Goal: Task Accomplishment & Management: Use online tool/utility

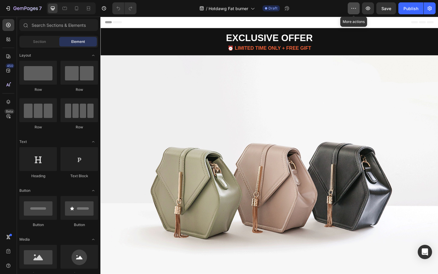
click at [355, 8] on icon "button" at bounding box center [355, 8] width 1 height 1
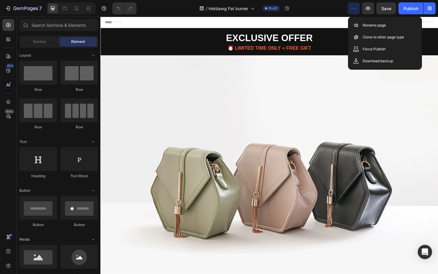
click at [334, 19] on div "Header" at bounding box center [279, 23] width 348 height 12
click at [352, 10] on icon "button" at bounding box center [354, 8] width 6 height 6
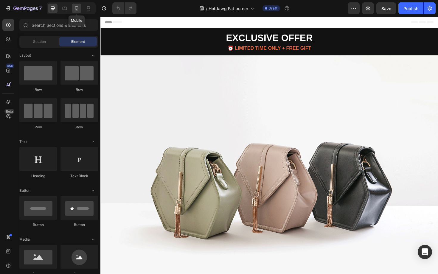
click at [78, 9] on icon at bounding box center [76, 8] width 3 height 4
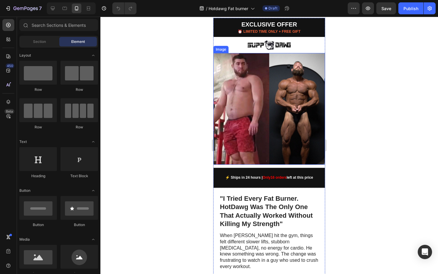
scroll to position [9, 0]
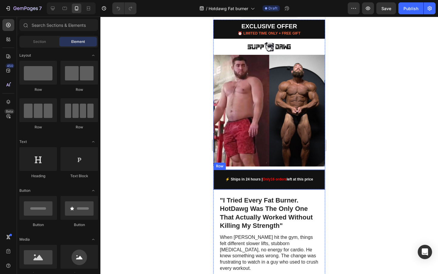
click at [235, 185] on div "⚡ Ships in 24 hours | Only 16 orders left at this price Text Block Row" at bounding box center [269, 180] width 112 height 20
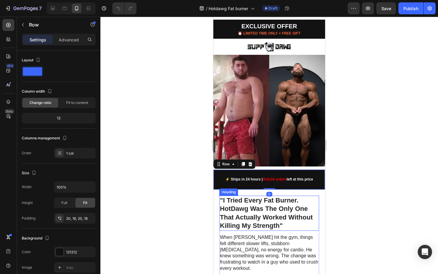
click at [232, 202] on h1 ""I Tried Every Fat Burner. HotDawg Was The Only One That Actually Worked Withou…" at bounding box center [269, 213] width 100 height 35
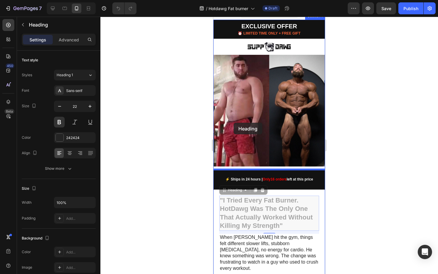
drag, startPoint x: 229, startPoint y: 212, endPoint x: 234, endPoint y: 123, distance: 89.8
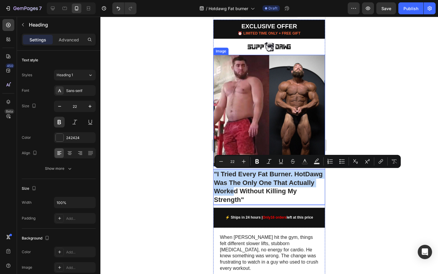
drag, startPoint x: 235, startPoint y: 188, endPoint x: 231, endPoint y: 58, distance: 130.0
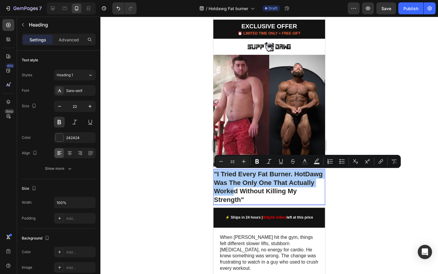
click at [174, 186] on div at bounding box center [269, 145] width 338 height 257
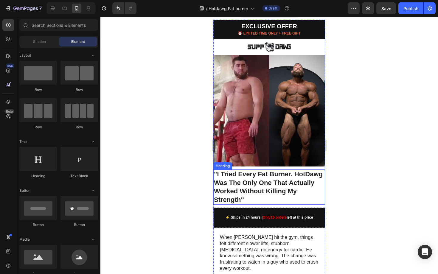
click at [241, 187] on p ""I Tried Every Fat Burner. HotDawg Was The Only One That Actually Worked Withou…" at bounding box center [269, 187] width 111 height 34
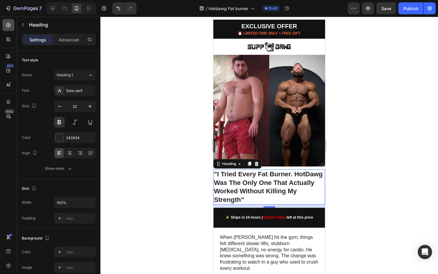
click at [10, 27] on icon at bounding box center [8, 25] width 6 height 6
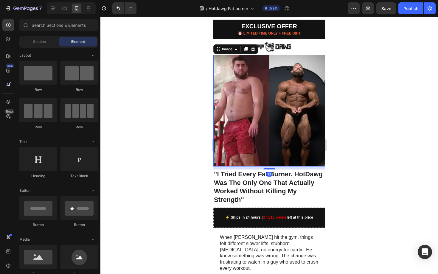
click at [243, 128] on img at bounding box center [269, 111] width 112 height 112
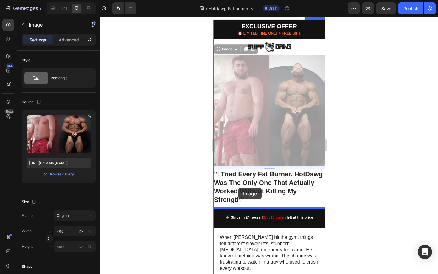
drag, startPoint x: 238, startPoint y: 134, endPoint x: 238, endPoint y: 186, distance: 52.1
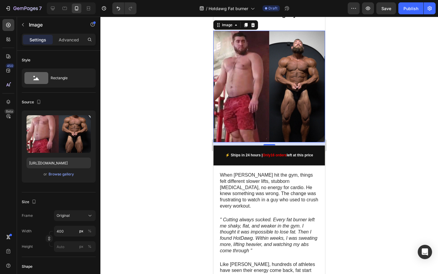
scroll to position [72, 0]
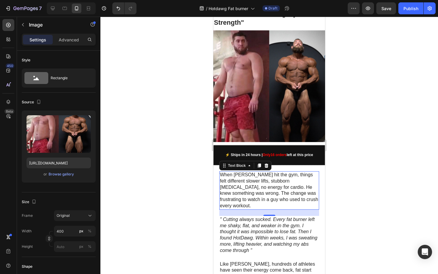
click at [239, 182] on p "When [PERSON_NAME] hit the gym, things felt different slower lifts, stubborn [M…" at bounding box center [269, 190] width 99 height 37
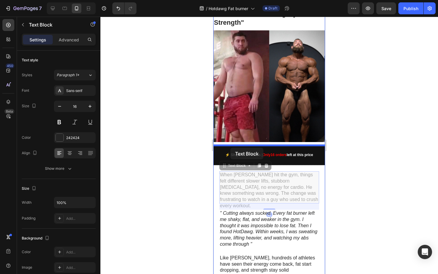
drag, startPoint x: 234, startPoint y: 183, endPoint x: 230, endPoint y: 148, distance: 35.1
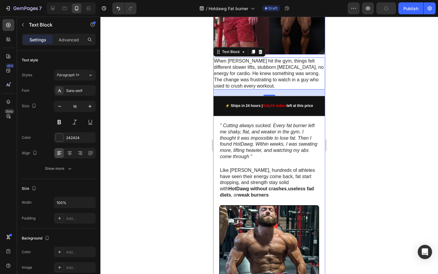
scroll to position [160, 0]
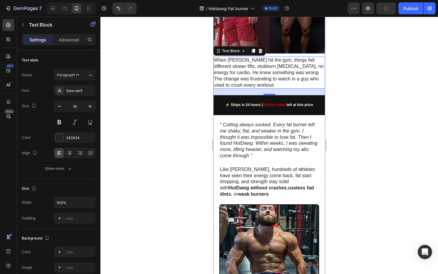
click at [248, 158] on icon "" Cutting always sucked. Every fat burner left me shaky, flat, and weaker in th…" at bounding box center [268, 140] width 97 height 36
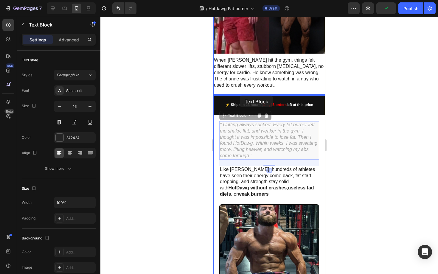
drag, startPoint x: 248, startPoint y: 159, endPoint x: 240, endPoint y: 96, distance: 63.4
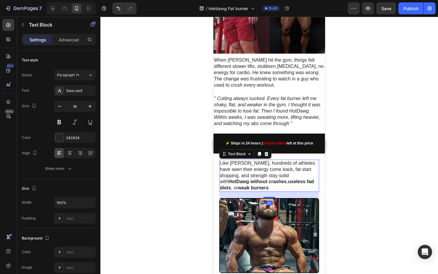
click at [238, 176] on p "Like Jason, hundreds of athletes have seen their energy come back, fat start dr…" at bounding box center [269, 175] width 99 height 31
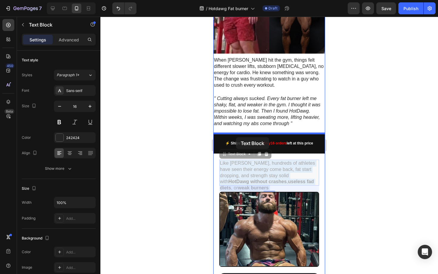
drag, startPoint x: 238, startPoint y: 176, endPoint x: 236, endPoint y: 136, distance: 39.7
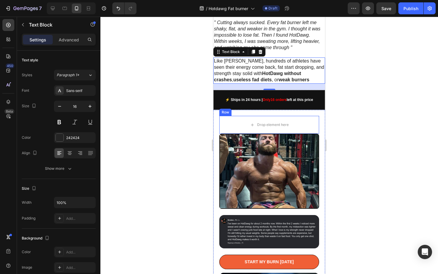
scroll to position [232, 0]
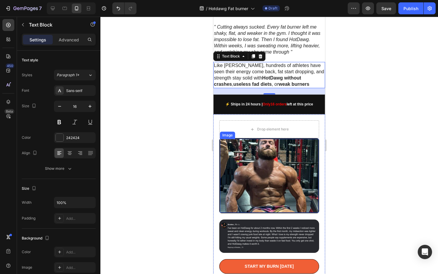
click at [243, 176] on img at bounding box center [269, 176] width 99 height 74
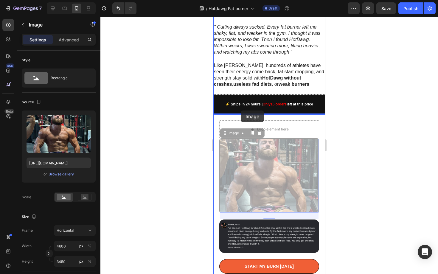
drag, startPoint x: 243, startPoint y: 176, endPoint x: 241, endPoint y: 110, distance: 66.2
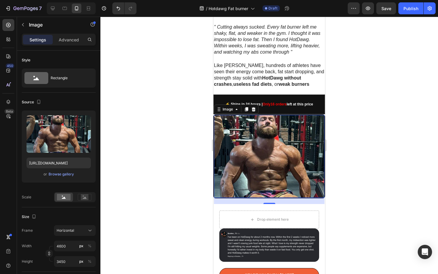
click at [240, 170] on img at bounding box center [269, 156] width 111 height 83
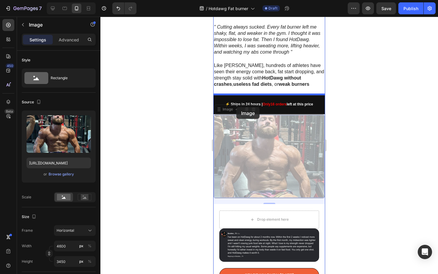
drag, startPoint x: 240, startPoint y: 170, endPoint x: 236, endPoint y: 109, distance: 60.6
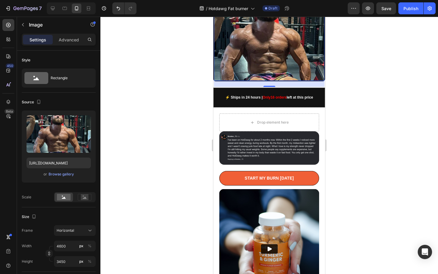
scroll to position [329, 0]
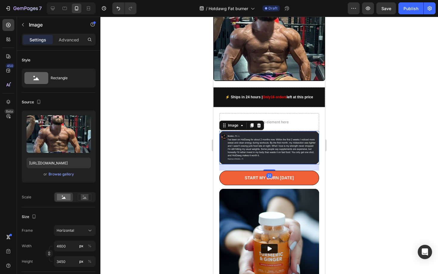
click at [247, 143] on img at bounding box center [269, 147] width 100 height 33
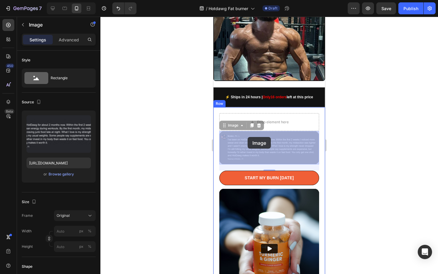
drag, startPoint x: 247, startPoint y: 143, endPoint x: 248, endPoint y: 137, distance: 6.3
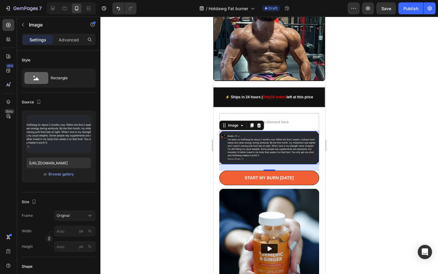
click at [172, 117] on div at bounding box center [269, 145] width 338 height 257
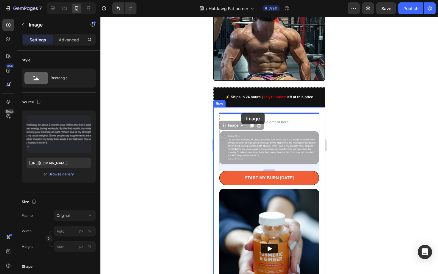
drag, startPoint x: 244, startPoint y: 142, endPoint x: 241, endPoint y: 113, distance: 28.7
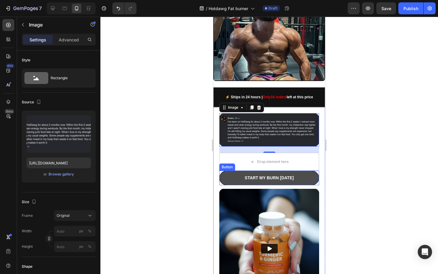
click at [243, 175] on button "START MY BURN [DATE]" at bounding box center [269, 178] width 100 height 15
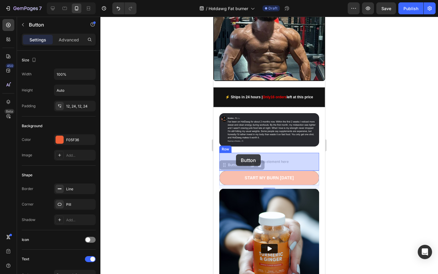
drag, startPoint x: 237, startPoint y: 176, endPoint x: 236, endPoint y: 154, distance: 21.8
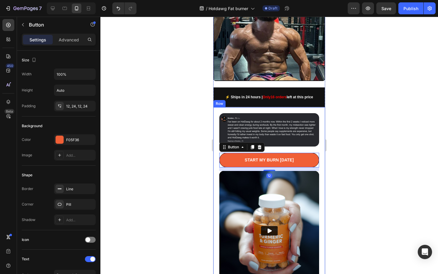
click at [196, 140] on div at bounding box center [269, 145] width 338 height 257
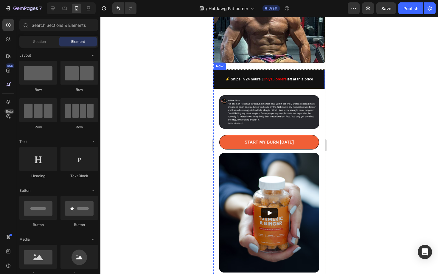
scroll to position [398, 0]
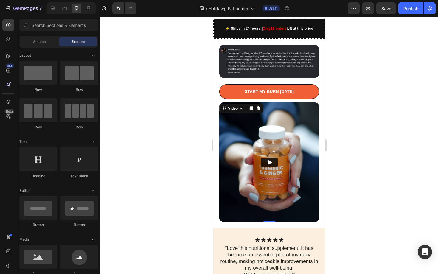
click at [268, 158] on button "Play" at bounding box center [269, 163] width 17 height 10
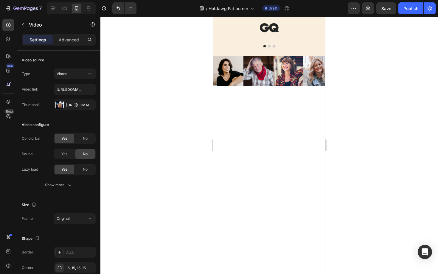
scroll to position [0, 0]
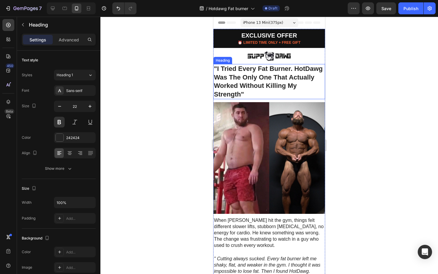
click at [308, 66] on h1 ""I Tried Every Fat Burner. HotDawg Was The Only One That Actually Worked Withou…" at bounding box center [269, 81] width 112 height 35
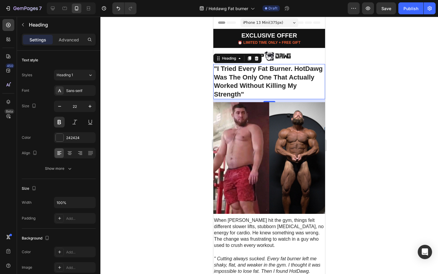
click at [286, 75] on h1 ""I Tried Every Fat Burner. HotDawg Was The Only One That Actually Worked Withou…" at bounding box center [269, 81] width 112 height 35
click at [286, 75] on p ""I Tried Every Fat Burner. HotDawg Was The Only One That Actually Worked Withou…" at bounding box center [269, 82] width 111 height 34
click at [274, 79] on p ""I Tried Every Fat Burner. HotDawg Was The Only One That Actually Worked Withou…" at bounding box center [269, 82] width 111 height 34
click at [305, 69] on p ""I Tried Every Fat Burner. HotDawg Was The Only One That Actually Worked Withou…" at bounding box center [269, 82] width 111 height 34
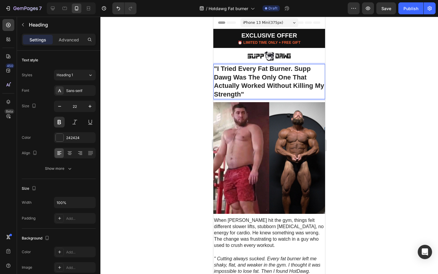
click at [188, 101] on div at bounding box center [269, 145] width 338 height 257
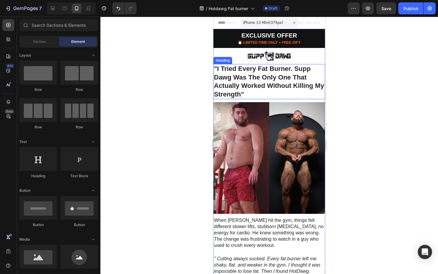
click at [223, 71] on h1 ""I Tried Every Fat Burner. Supp Dawg Was The Only One That Actually Worked With…" at bounding box center [269, 81] width 112 height 35
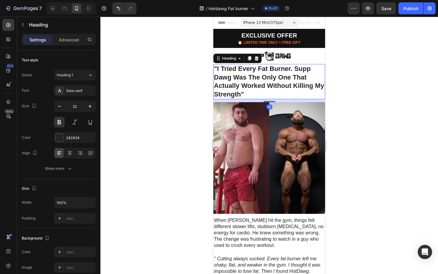
click at [187, 113] on div at bounding box center [269, 145] width 338 height 257
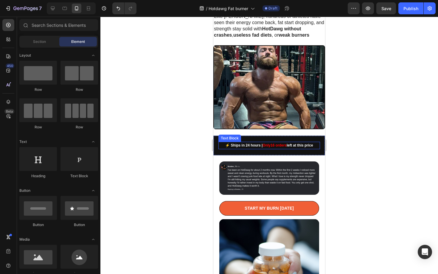
scroll to position [406, 0]
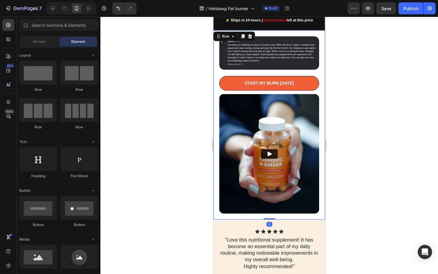
click at [217, 97] on div "Image START MY BURN TODAY Button Row Video Row 0" at bounding box center [269, 124] width 112 height 189
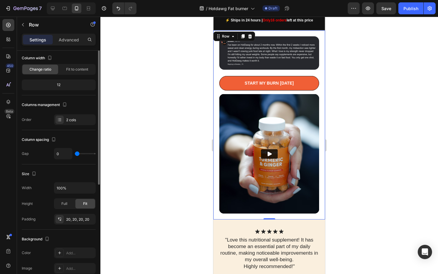
scroll to position [0, 0]
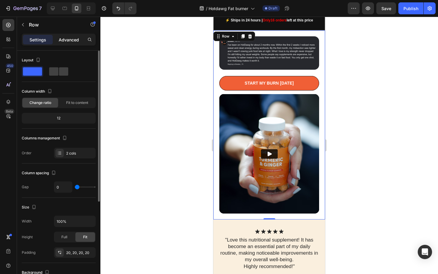
click at [69, 41] on p "Advanced" at bounding box center [69, 40] width 20 height 6
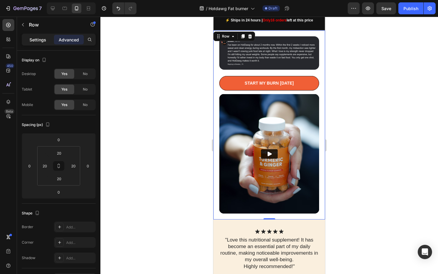
click at [42, 38] on p "Settings" at bounding box center [37, 40] width 17 height 6
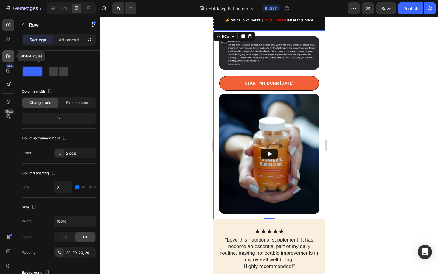
click at [8, 57] on icon at bounding box center [8, 56] width 4 height 4
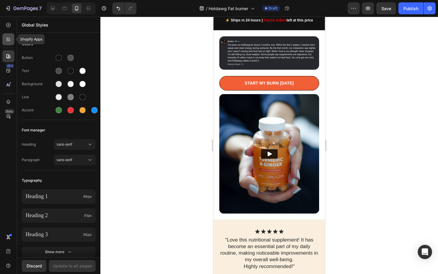
click at [10, 40] on icon at bounding box center [8, 39] width 6 height 6
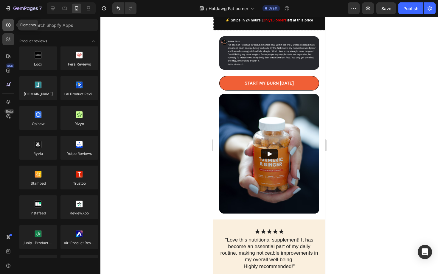
click at [10, 26] on icon at bounding box center [8, 25] width 4 height 4
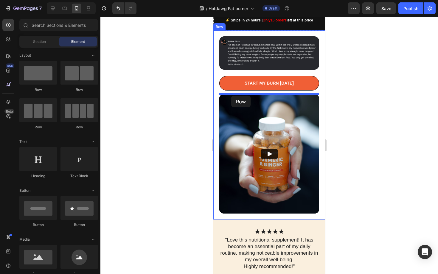
drag, startPoint x: 290, startPoint y: 93, endPoint x: 231, endPoint y: 96, distance: 58.8
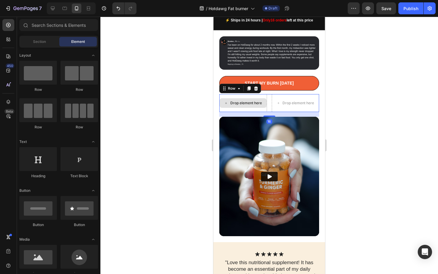
click at [232, 102] on div "Drop element here" at bounding box center [246, 103] width 32 height 5
click at [233, 96] on div "Drop element here" at bounding box center [243, 103] width 48 height 18
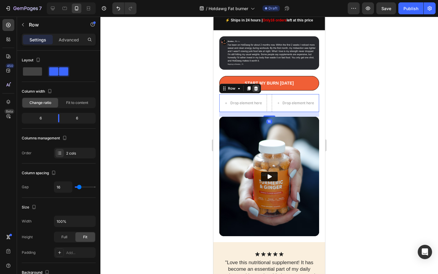
click at [256, 91] on icon at bounding box center [256, 88] width 5 height 5
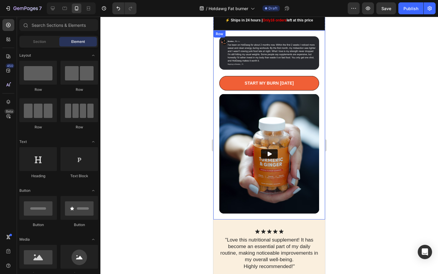
click at [218, 93] on div "Image START MY BURN TODAY Button Row Video Row" at bounding box center [269, 124] width 112 height 189
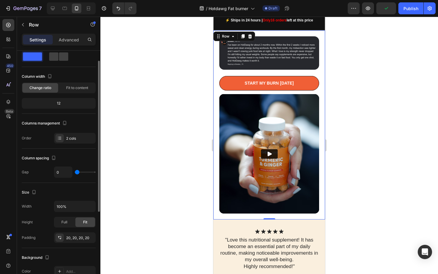
scroll to position [15, 0]
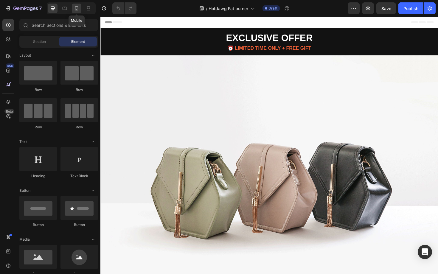
click at [77, 13] on div at bounding box center [77, 9] width 10 height 10
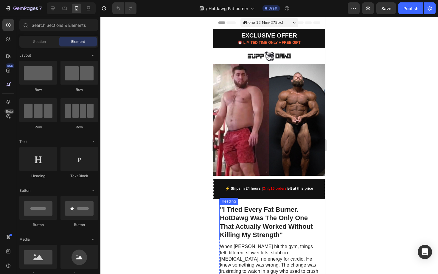
click at [236, 215] on h1 ""I Tried Every Fat Burner. HotDawg Was The Only One That Actually Worked Withou…" at bounding box center [269, 222] width 100 height 35
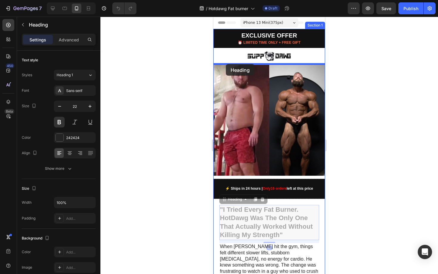
drag, startPoint x: 236, startPoint y: 215, endPoint x: 226, endPoint y: 66, distance: 149.6
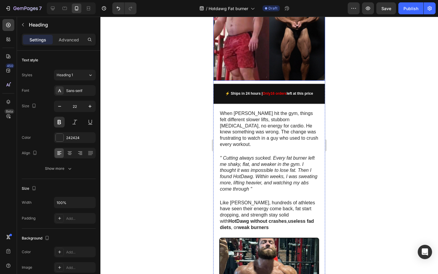
scroll to position [138, 0]
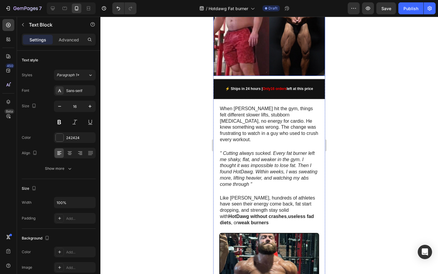
click at [242, 151] on icon "" Cutting always sucked. Every fat burner left me shaky, flat, and weaker in th…" at bounding box center [268, 169] width 97 height 36
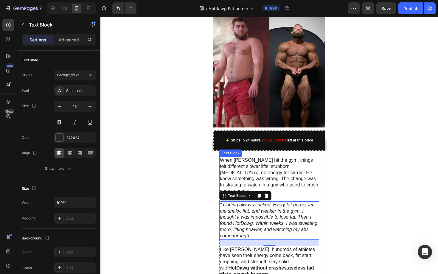
scroll to position [93, 0]
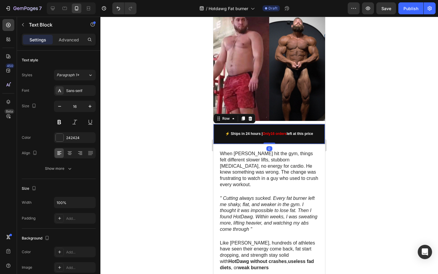
click at [216, 136] on div "⚡ Ships in 24 hours | Only 16 orders left at this price Text Block Row 0" at bounding box center [269, 134] width 112 height 20
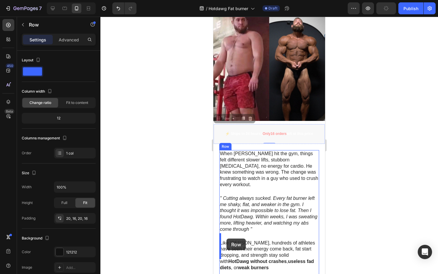
drag, startPoint x: 216, startPoint y: 136, endPoint x: 226, endPoint y: 239, distance: 103.0
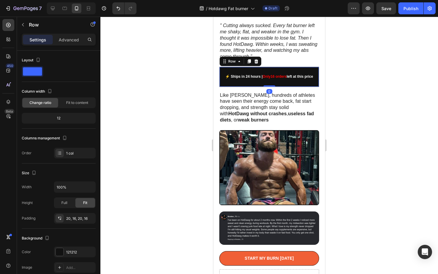
scroll to position [246, 0]
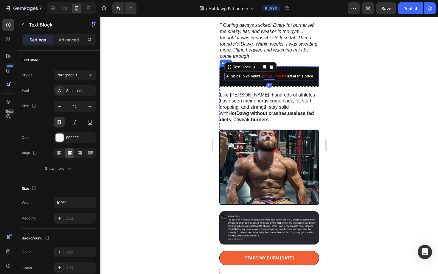
click at [222, 78] on div "⚡ Ships in 24 hours | Only 16 orders left at this price Text Block 0 Row" at bounding box center [269, 76] width 100 height 20
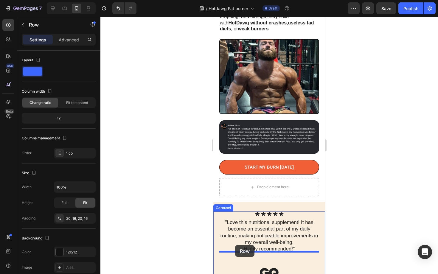
scroll to position [344, 0]
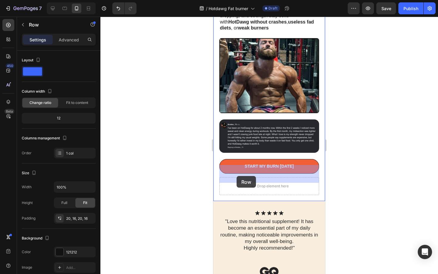
drag, startPoint x: 222, startPoint y: 78, endPoint x: 237, endPoint y: 176, distance: 99.1
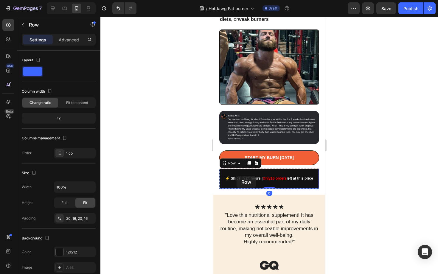
scroll to position [335, 0]
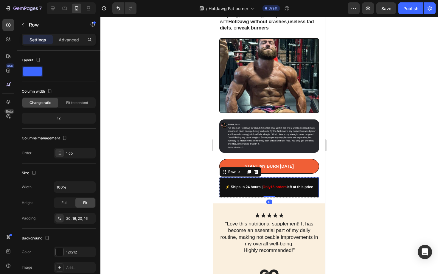
click at [200, 162] on div at bounding box center [269, 145] width 338 height 257
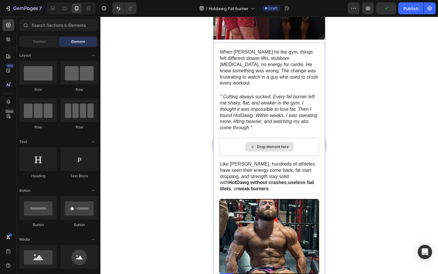
scroll to position [173, 0]
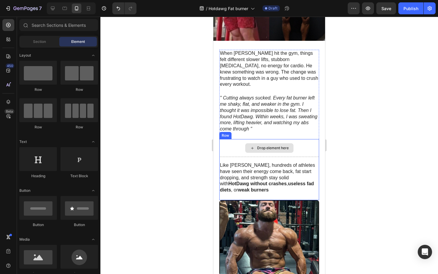
click at [224, 139] on div "Drop element here" at bounding box center [269, 148] width 100 height 18
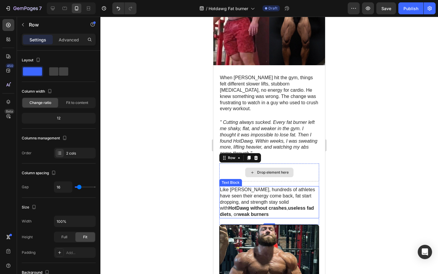
scroll to position [158, 0]
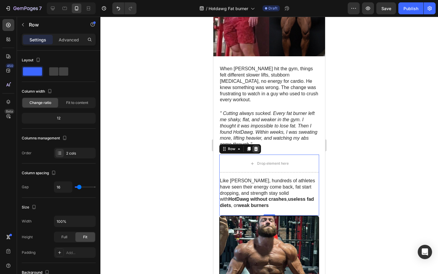
click at [257, 147] on icon at bounding box center [256, 149] width 5 height 5
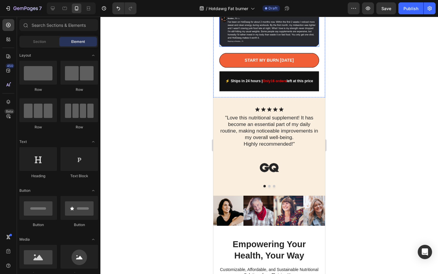
scroll to position [378, 0]
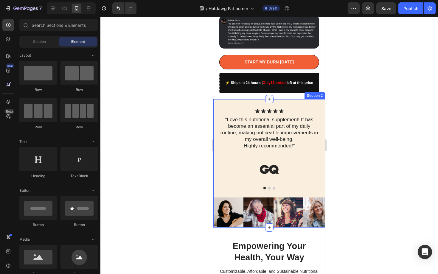
click at [269, 100] on icon at bounding box center [269, 99] width 5 height 5
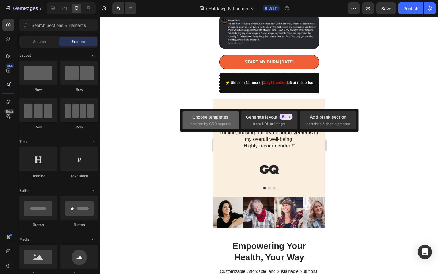
click at [226, 116] on div "Choose templates" at bounding box center [210, 117] width 36 height 6
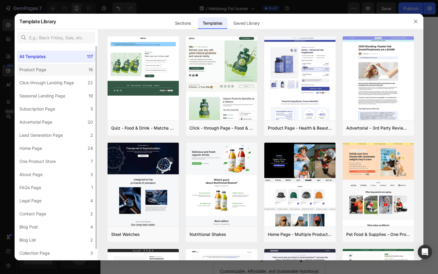
click at [55, 68] on label "Product Page 16" at bounding box center [56, 70] width 78 height 12
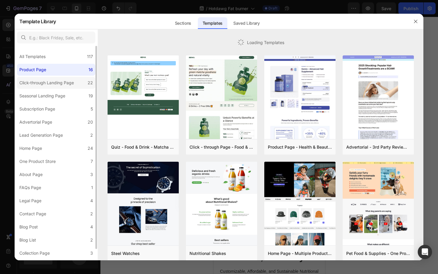
click at [51, 78] on label "Click-through Landing Page 22" at bounding box center [56, 83] width 78 height 12
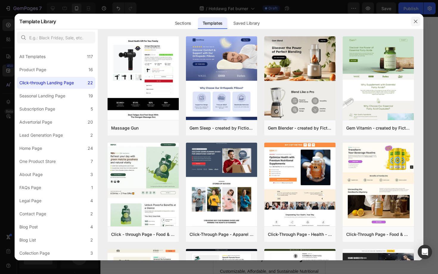
click at [419, 18] on button "button" at bounding box center [416, 22] width 10 height 10
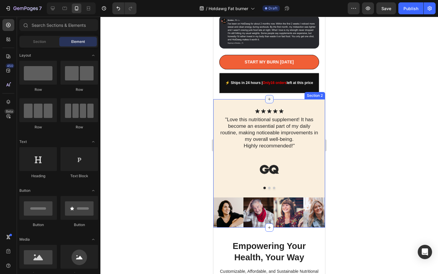
click at [269, 101] on icon at bounding box center [269, 99] width 5 height 5
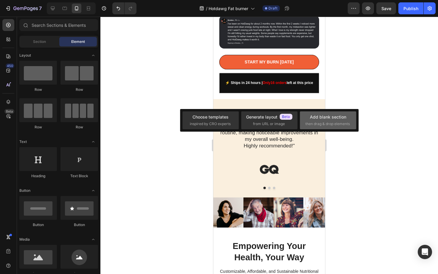
click at [313, 120] on div "Add blank section" at bounding box center [328, 117] width 36 height 6
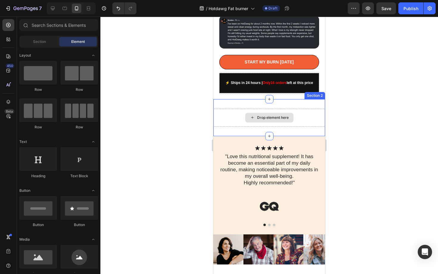
click at [260, 117] on div "Drop element here" at bounding box center [273, 117] width 32 height 5
click at [256, 116] on div "Drop element here" at bounding box center [269, 118] width 48 height 10
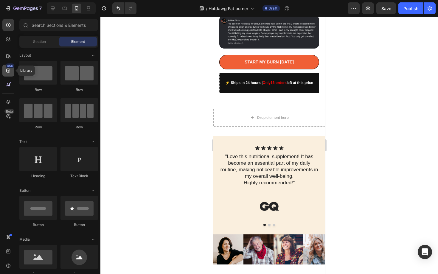
click at [6, 66] on div "450" at bounding box center [10, 65] width 9 height 5
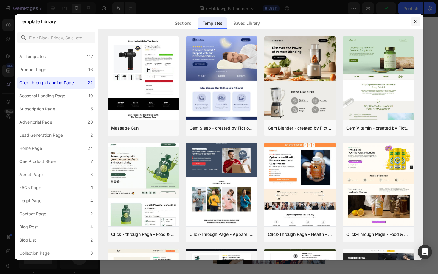
click at [415, 20] on icon "button" at bounding box center [415, 21] width 5 height 5
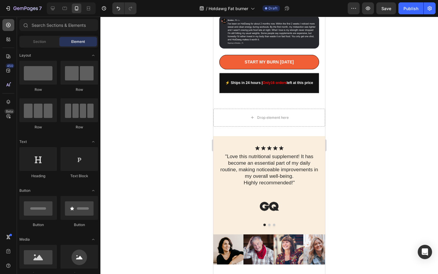
click at [8, 27] on icon at bounding box center [8, 25] width 6 height 6
click at [48, 40] on div "Section" at bounding box center [40, 42] width 38 height 10
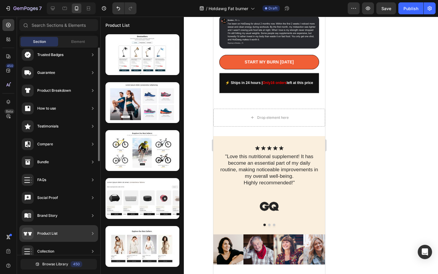
scroll to position [0, 0]
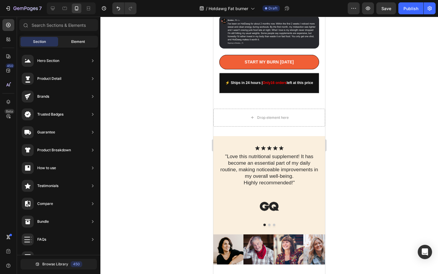
click at [72, 42] on span "Element" at bounding box center [78, 41] width 14 height 5
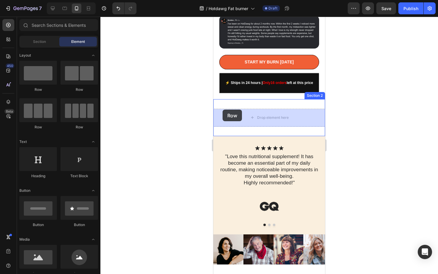
drag, startPoint x: 285, startPoint y: 91, endPoint x: 222, endPoint y: 110, distance: 64.9
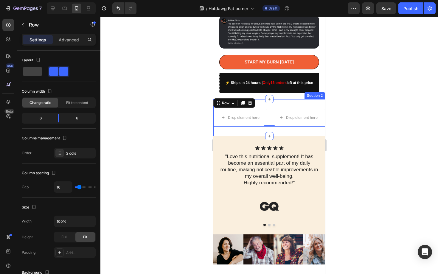
click at [169, 133] on div at bounding box center [269, 145] width 338 height 257
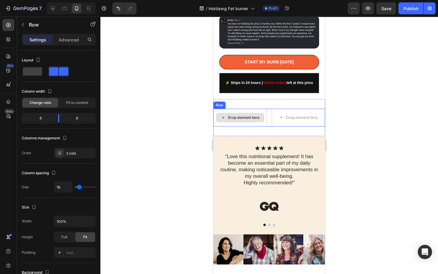
click at [239, 113] on div "Drop element here" at bounding box center [240, 118] width 54 height 18
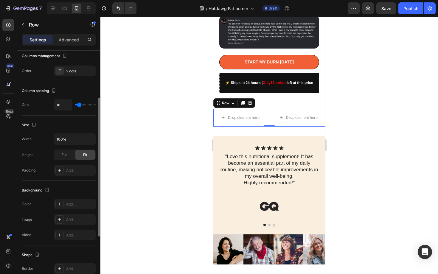
scroll to position [79, 0]
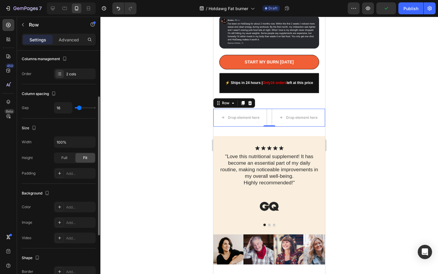
type input "15"
click at [79, 107] on input "range" at bounding box center [85, 107] width 21 height 1
click at [66, 156] on span "Full" at bounding box center [64, 157] width 6 height 5
click at [86, 157] on span "Fit" at bounding box center [85, 157] width 4 height 5
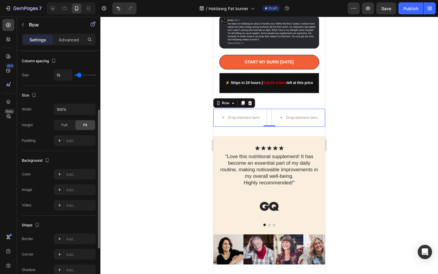
scroll to position [113, 0]
click at [57, 187] on icon at bounding box center [59, 189] width 5 height 5
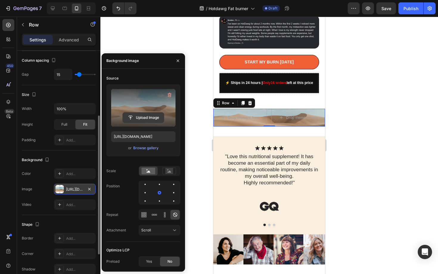
click at [129, 117] on input "file" at bounding box center [143, 118] width 41 height 10
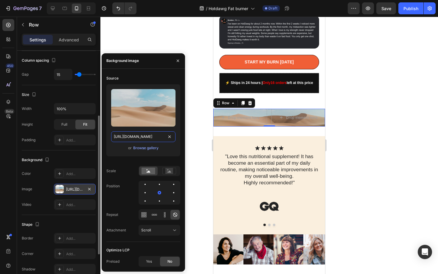
click at [140, 137] on input "[URL][DOMAIN_NAME]" at bounding box center [143, 136] width 64 height 11
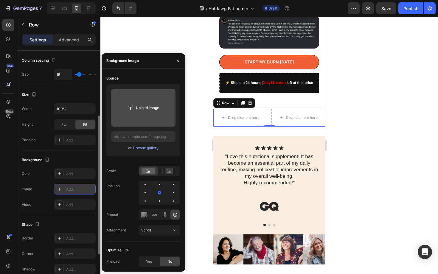
click at [140, 108] on input "file" at bounding box center [143, 108] width 41 height 10
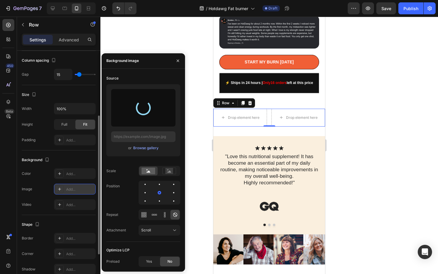
type input "[URL][DOMAIN_NAME]"
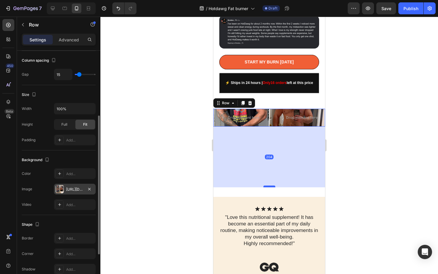
drag, startPoint x: 270, startPoint y: 126, endPoint x: 275, endPoint y: 187, distance: 61.0
click at [275, 187] on div at bounding box center [269, 187] width 12 height 2
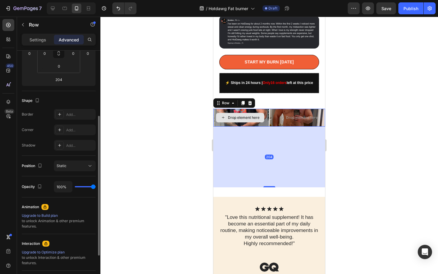
click at [251, 122] on div "Drop element here" at bounding box center [240, 118] width 48 height 10
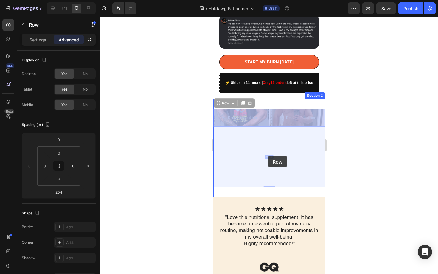
drag, startPoint x: 268, startPoint y: 126, endPoint x: 268, endPoint y: 157, distance: 31.0
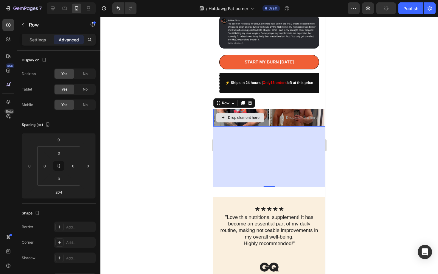
click at [266, 111] on div "Drop element here" at bounding box center [240, 118] width 54 height 18
click at [284, 121] on div "Drop element here" at bounding box center [298, 118] width 48 height 10
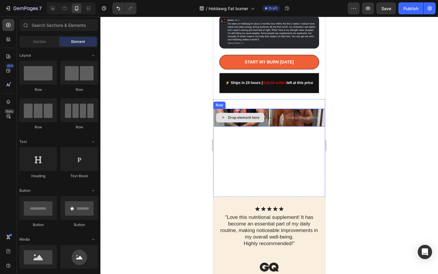
click at [249, 125] on div "Drop element here" at bounding box center [240, 118] width 54 height 18
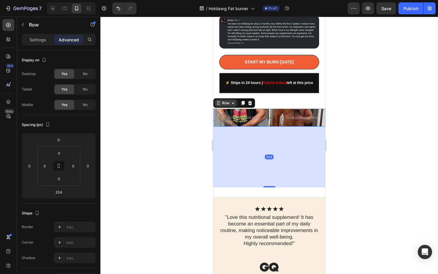
click at [231, 105] on div "Row" at bounding box center [226, 103] width 22 height 7
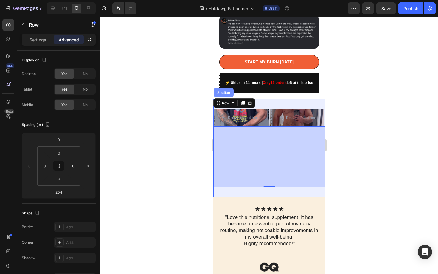
click at [226, 94] on div "Section" at bounding box center [223, 93] width 15 height 4
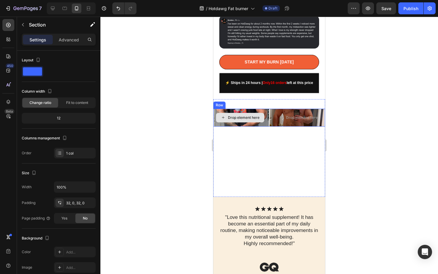
click at [252, 120] on div "Drop element here" at bounding box center [240, 118] width 48 height 10
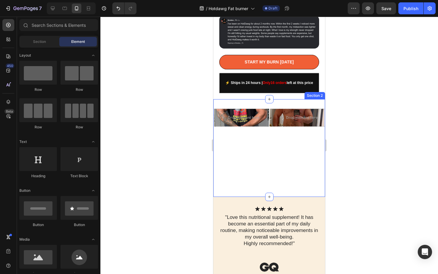
drag, startPoint x: 267, startPoint y: 195, endPoint x: 267, endPoint y: 176, distance: 20.0
click at [268, 176] on div "Drop element here Drop element here Row Section 2" at bounding box center [269, 148] width 112 height 98
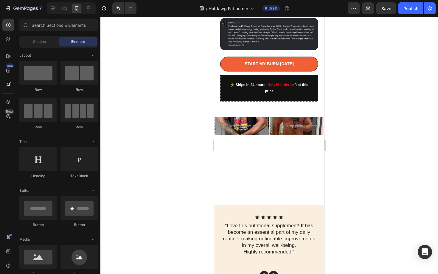
scroll to position [375, 0]
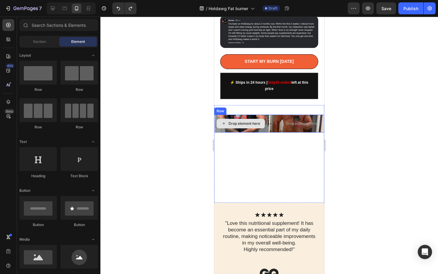
click at [234, 121] on div "Drop element here" at bounding box center [245, 123] width 32 height 5
click at [270, 103] on icon at bounding box center [269, 105] width 5 height 5
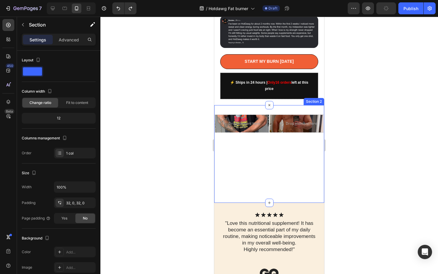
click at [270, 158] on div "Drop element here Drop element here Row" at bounding box center [269, 154] width 110 height 79
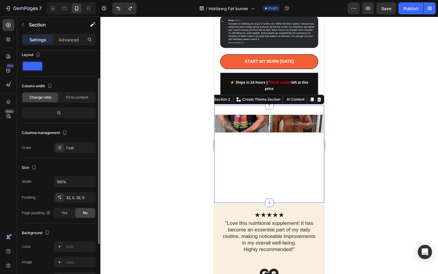
scroll to position [0, 0]
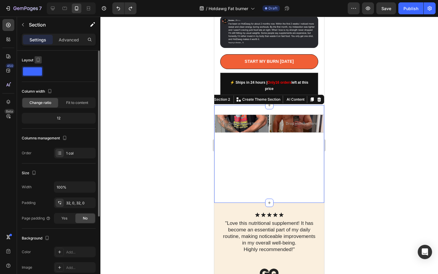
click at [37, 59] on icon "button" at bounding box center [38, 60] width 3 height 4
click at [37, 83] on button "button" at bounding box center [40, 80] width 10 height 10
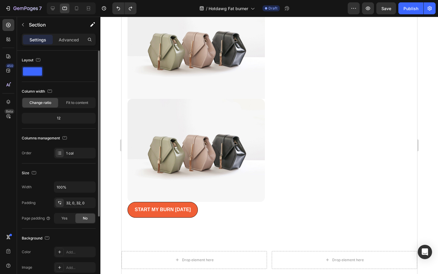
scroll to position [911, 0]
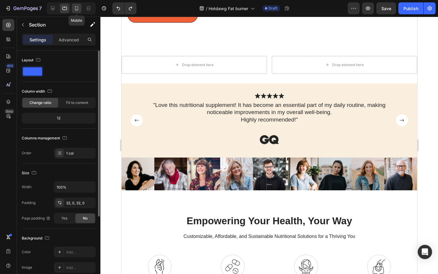
click at [75, 8] on icon at bounding box center [76, 8] width 3 height 4
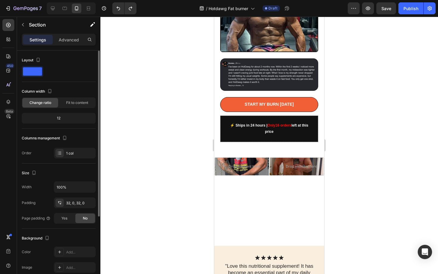
scroll to position [328, 0]
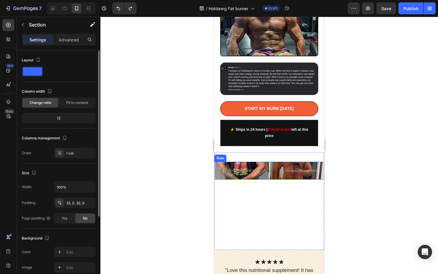
click at [268, 162] on div "Drop element here Drop element here Row" at bounding box center [269, 171] width 110 height 18
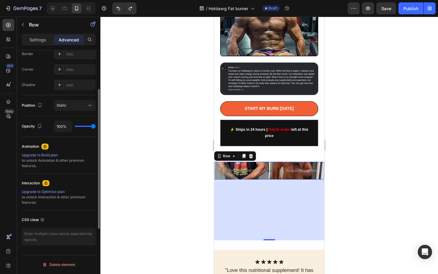
scroll to position [0, 0]
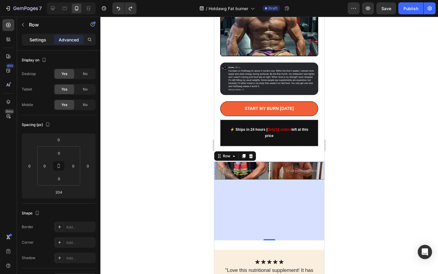
click at [41, 41] on p "Settings" at bounding box center [37, 40] width 17 height 6
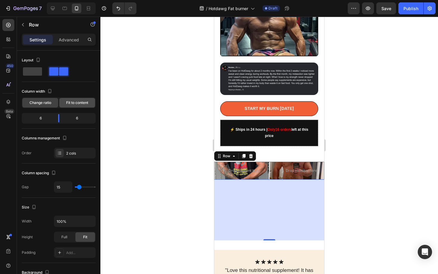
click at [72, 103] on span "Fit to content" at bounding box center [77, 102] width 22 height 5
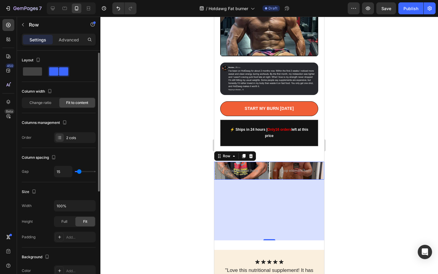
scroll to position [21, 0]
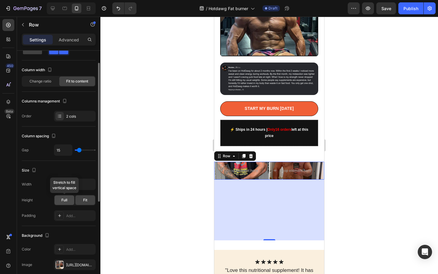
click at [65, 198] on span "Full" at bounding box center [64, 200] width 6 height 5
click at [266, 162] on div "Drop element here Drop element here Row 204" at bounding box center [269, 171] width 110 height 18
click at [263, 163] on div "Drop element here Drop element here Row 204" at bounding box center [269, 171] width 110 height 18
click at [252, 154] on icon at bounding box center [251, 156] width 4 height 4
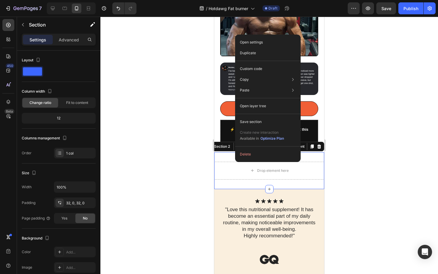
click at [188, 159] on div at bounding box center [269, 145] width 338 height 257
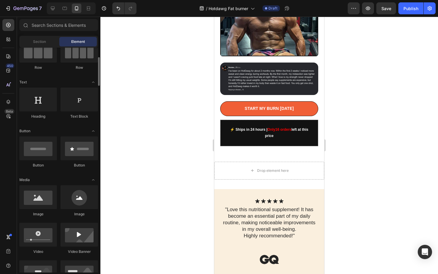
scroll to position [72, 0]
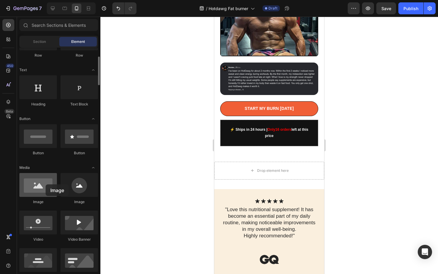
click at [46, 184] on div at bounding box center [38, 185] width 38 height 24
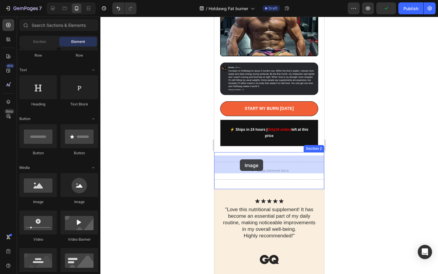
drag, startPoint x: 256, startPoint y: 198, endPoint x: 240, endPoint y: 160, distance: 41.9
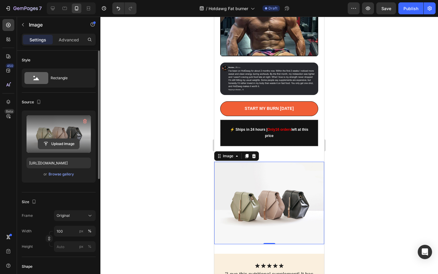
click at [55, 141] on input "file" at bounding box center [58, 144] width 41 height 10
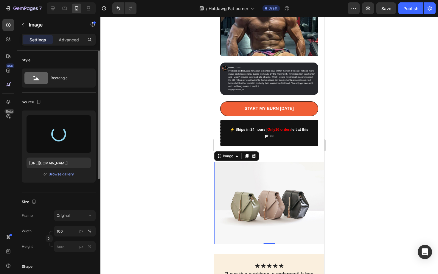
type input "[URL][DOMAIN_NAME]"
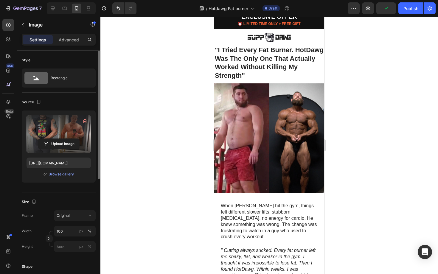
scroll to position [0, 0]
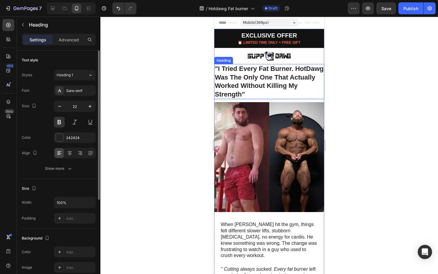
click at [229, 77] on h1 ""I Tried Every Fat Burner. HotDawg Was The Only One That Actually Worked Withou…" at bounding box center [269, 81] width 110 height 35
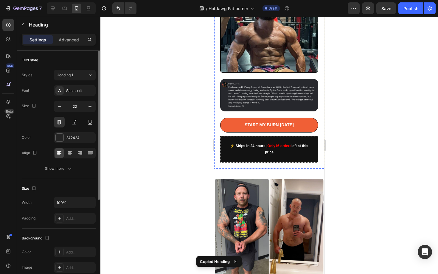
scroll to position [355, 0]
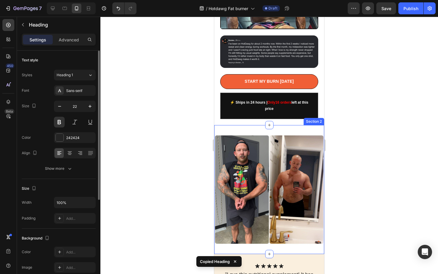
click at [258, 125] on div "Image Section 2" at bounding box center [269, 189] width 110 height 129
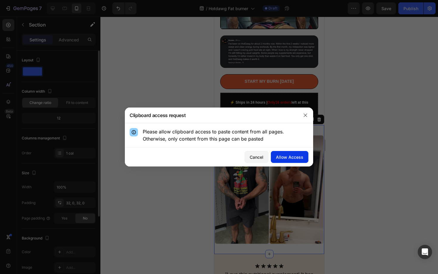
click at [279, 154] on div "Allow Access" at bounding box center [289, 157] width 27 height 6
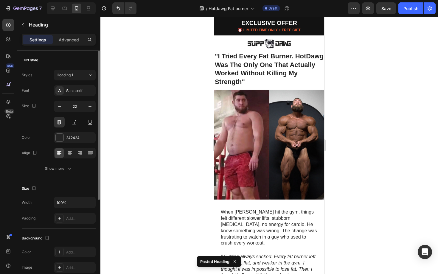
scroll to position [0, 0]
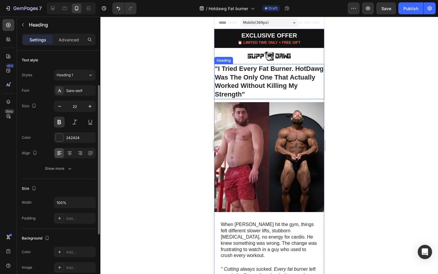
click at [242, 76] on h1 ""I Tried Every Fat Burner. HotDawg Was The Only One That Actually Worked Withou…" at bounding box center [269, 81] width 110 height 35
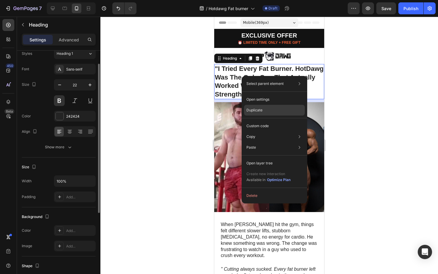
click at [247, 109] on p "Duplicate" at bounding box center [254, 110] width 16 height 5
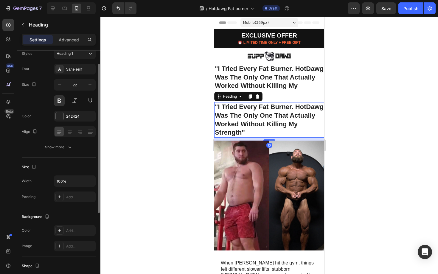
click at [229, 113] on h1 ""I Tried Every Fat Burner. HotDawg Was The Only One That Actually Worked Withou…" at bounding box center [269, 119] width 110 height 35
click at [197, 105] on div at bounding box center [269, 145] width 338 height 257
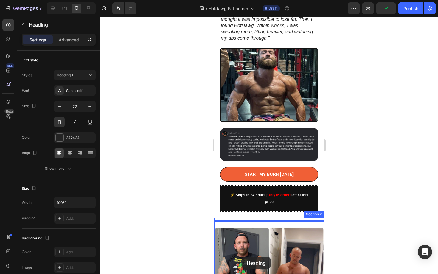
scroll to position [313, 0]
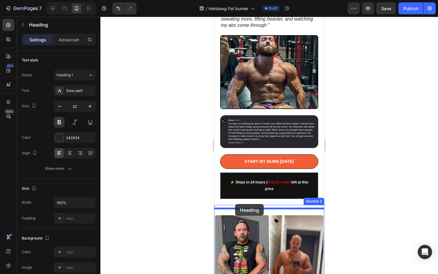
drag, startPoint x: 240, startPoint y: 116, endPoint x: 235, endPoint y: 204, distance: 88.3
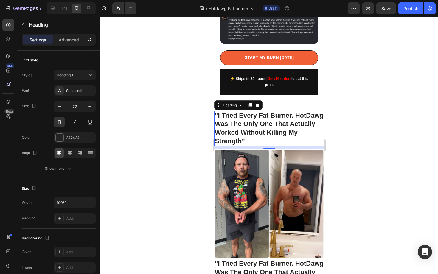
scroll to position [378, 0]
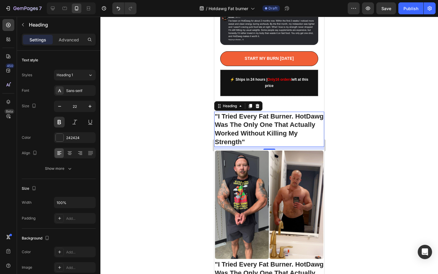
click at [252, 120] on h1 ""I Tried Every Fat Burner. HotDawg Was The Only One That Actually Worked Withou…" at bounding box center [269, 129] width 110 height 35
click at [252, 120] on p ""I Tried Every Fat Burner. HotDawg Was The Only One That Actually Worked Withou…" at bounding box center [269, 129] width 109 height 34
click at [253, 132] on p ""I Tried Every Fat Burner. HotDawg Was The Only One That Actually Worked Withou…" at bounding box center [269, 129] width 109 height 34
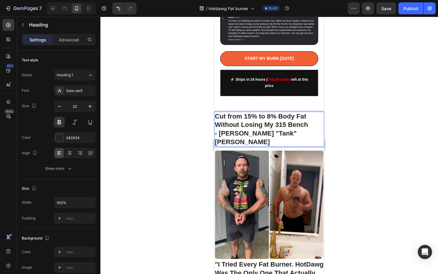
click at [254, 129] on p "- [PERSON_NAME] "Tank" [PERSON_NAME]" at bounding box center [269, 137] width 109 height 17
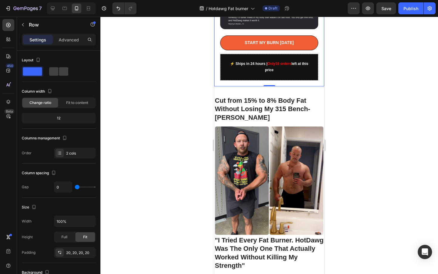
scroll to position [395, 0]
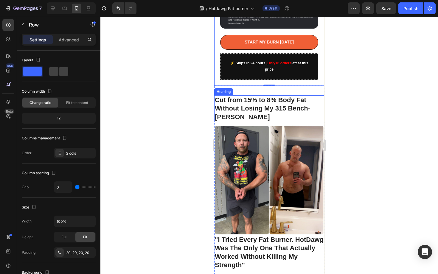
click at [236, 113] on h1 "Cut from 15% to 8% Body Fat Without Losing My 315 Bench - [PERSON_NAME]" at bounding box center [269, 108] width 110 height 27
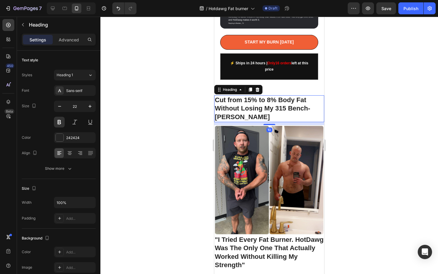
click at [236, 113] on h1 "Cut from 15% to 8% Body Fat Without Losing My 315 Bench - [PERSON_NAME]" at bounding box center [269, 108] width 110 height 27
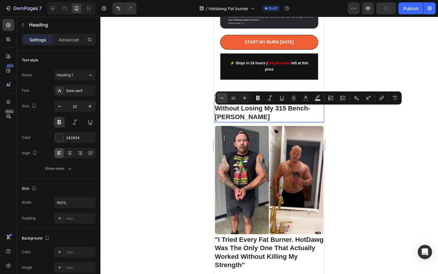
click at [221, 96] on icon "Editor contextual toolbar" at bounding box center [222, 98] width 6 height 6
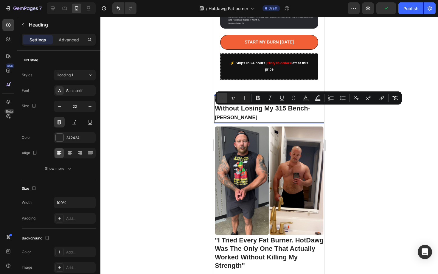
click at [221, 96] on icon "Editor contextual toolbar" at bounding box center [222, 98] width 6 height 6
type input "16"
click at [190, 111] on div at bounding box center [269, 145] width 338 height 257
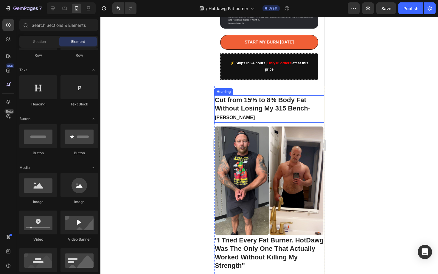
click at [307, 105] on strong "Without Losing My 315 Bench" at bounding box center [261, 108] width 93 height 7
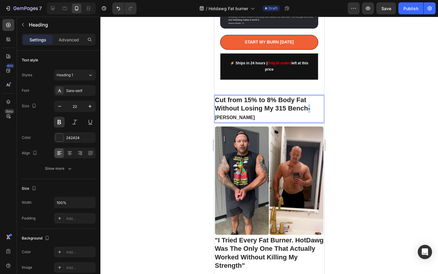
click at [308, 103] on p "Cut from 15% to 8% Body Fat Without Losing My 315 Bench - [PERSON_NAME]" at bounding box center [269, 109] width 109 height 26
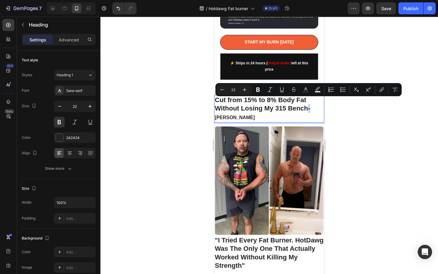
click at [308, 103] on p "Cut from 15% to 8% Body Fat Without Losing My 315 Bench - [PERSON_NAME]" at bounding box center [269, 109] width 109 height 26
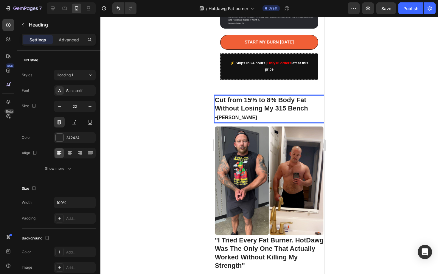
click at [257, 110] on p "Cut from 15% to 8% Body Fat Without Losing My 315 Bench ⁠⁠⁠⁠⁠⁠⁠ - [PERSON_NAME]" at bounding box center [269, 109] width 109 height 26
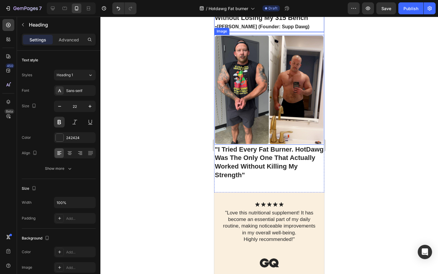
scroll to position [481, 0]
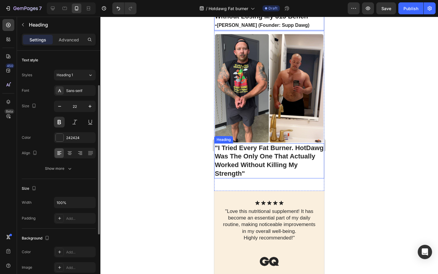
click at [253, 168] on h1 ""I Tried Every Fat Burner. HotDawg Was The Only One That Actually Worked Withou…" at bounding box center [269, 160] width 110 height 35
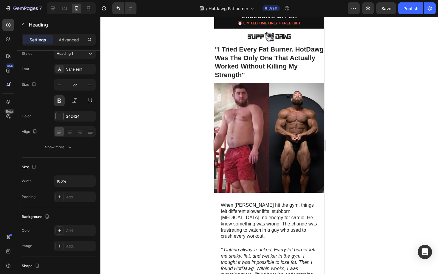
scroll to position [176, 0]
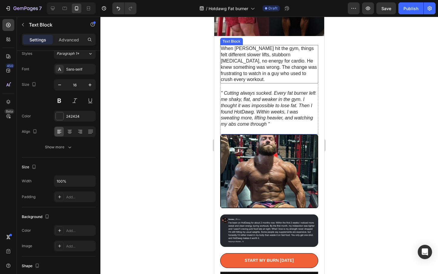
click at [238, 60] on p "When [PERSON_NAME] hit the gym, things felt different slower lifts, stubborn [M…" at bounding box center [269, 64] width 97 height 37
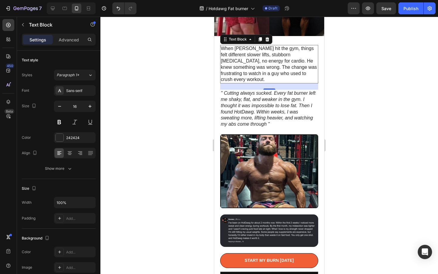
click at [235, 54] on p "When [PERSON_NAME] hit the gym, things felt different slower lifts, stubborn [M…" at bounding box center [269, 64] width 97 height 37
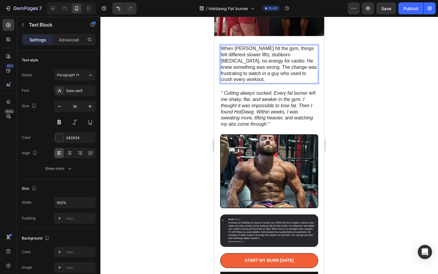
click at [235, 54] on p "When [PERSON_NAME] hit the gym, things felt different slower lifts, stubborn [M…" at bounding box center [269, 64] width 97 height 37
click at [194, 51] on div at bounding box center [269, 145] width 338 height 257
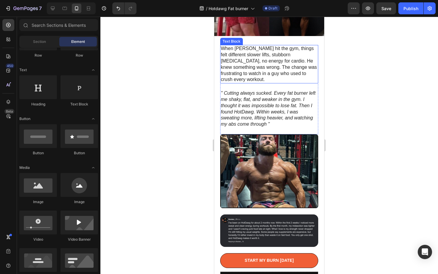
click at [233, 52] on p "When [PERSON_NAME] hit the gym, things felt different slower lifts, stubborn [M…" at bounding box center [269, 64] width 97 height 37
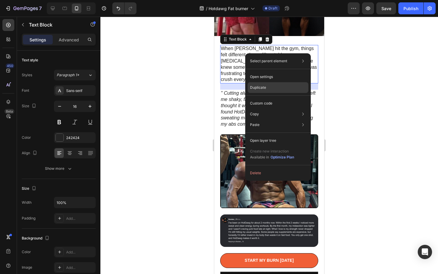
click at [249, 98] on div "Duplicate" at bounding box center [278, 103] width 61 height 11
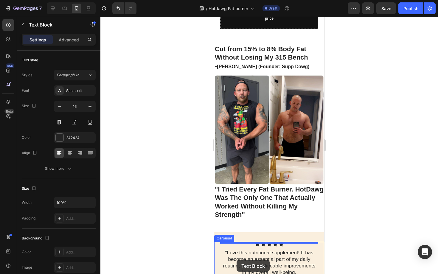
scroll to position [505, 0]
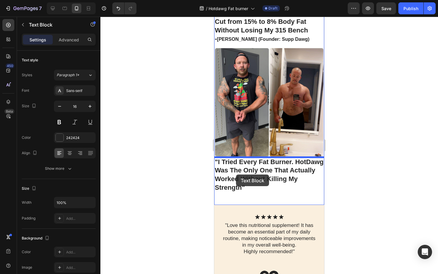
drag, startPoint x: 232, startPoint y: 99, endPoint x: 236, endPoint y: 175, distance: 76.1
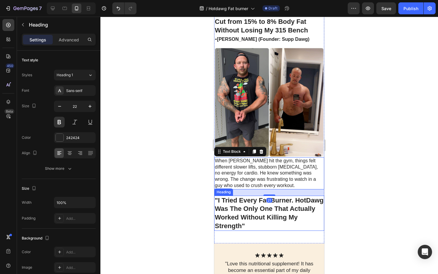
click at [241, 205] on h1 ""I Tried Every Fat Burner. HotDawg Was The Only One That Actually Worked Withou…" at bounding box center [269, 213] width 110 height 35
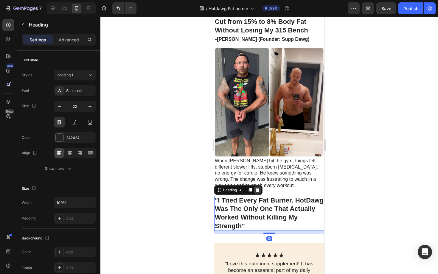
click at [259, 192] on icon at bounding box center [257, 190] width 5 height 5
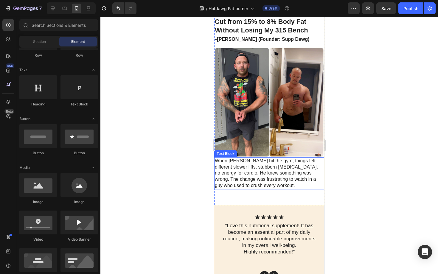
click at [245, 172] on p "When [PERSON_NAME] hit the gym, things felt different slower lifts, stubborn [M…" at bounding box center [269, 173] width 109 height 31
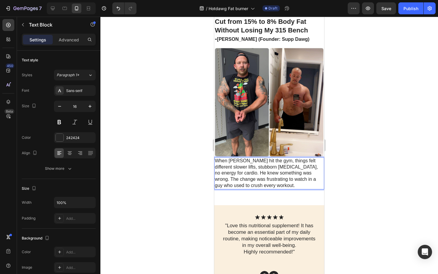
click at [245, 172] on p "When [PERSON_NAME] hit the gym, things felt different slower lifts, stubborn [M…" at bounding box center [269, 173] width 109 height 31
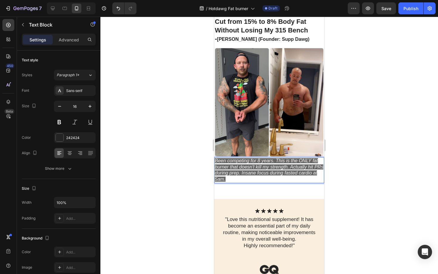
click at [195, 166] on div at bounding box center [269, 145] width 338 height 257
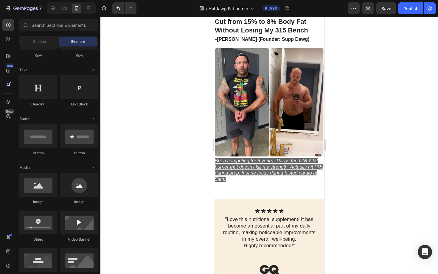
click at [179, 142] on div at bounding box center [269, 145] width 338 height 257
click at [237, 166] on icon "Been competing for 8 years. This is the ONLY fat burner that doesn't kill my st…" at bounding box center [269, 170] width 108 height 24
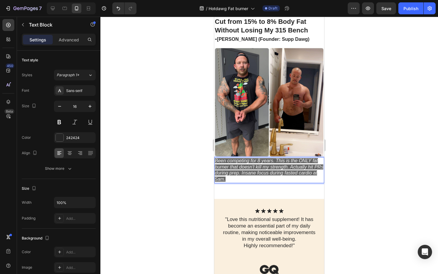
click at [237, 166] on icon "Been competing for 8 years. This is the ONLY fat burner that doesn't kill my st…" at bounding box center [269, 170] width 108 height 24
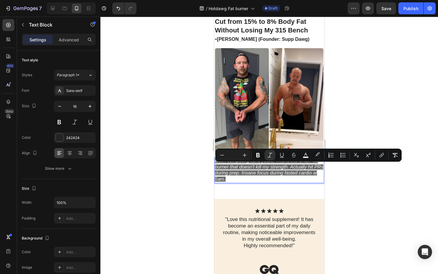
click at [264, 170] on icon "Been competing for 8 years. This is the ONLY fat burner that doesn't kill my st…" at bounding box center [269, 170] width 108 height 24
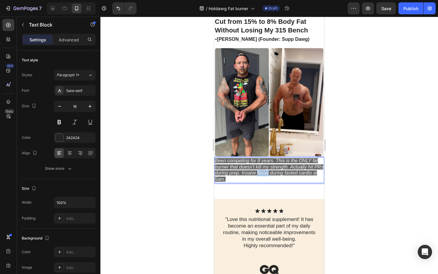
click at [264, 170] on icon "Been competing for 8 years. This is the ONLY fat burner that doesn't kill my st…" at bounding box center [269, 170] width 108 height 24
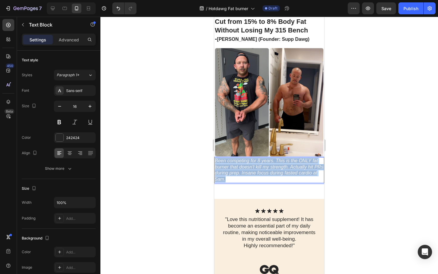
click at [264, 170] on icon "Been competing for 8 years. This is the ONLY fat burner that doesn't kill my st…" at bounding box center [269, 170] width 108 height 24
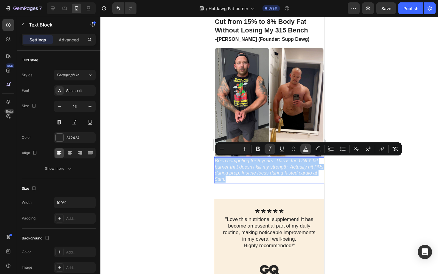
click at [306, 149] on icon "Editor contextual toolbar" at bounding box center [306, 149] width 6 height 6
type input "F5F5F5"
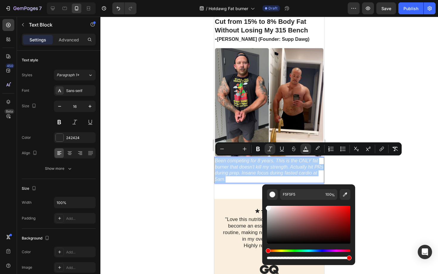
click at [358, 178] on div at bounding box center [269, 145] width 338 height 257
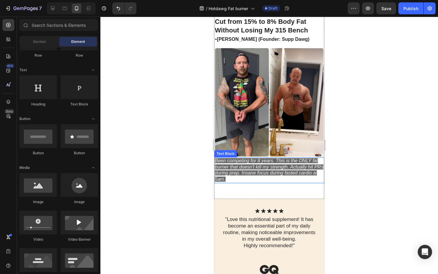
click at [302, 170] on p "Been competing for 8 years. This is the ONLY fat burner that doesn't kill my st…" at bounding box center [269, 170] width 109 height 25
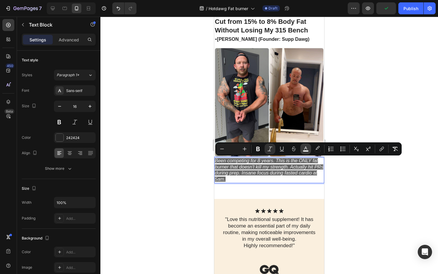
click at [306, 150] on icon "Editor contextual toolbar" at bounding box center [306, 149] width 6 height 6
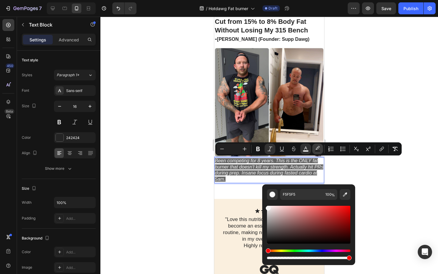
click at [315, 149] on icon "Editor contextual toolbar" at bounding box center [318, 149] width 6 height 6
type input "000000"
type input "60"
click at [280, 150] on icon "Editor contextual toolbar" at bounding box center [282, 149] width 6 height 6
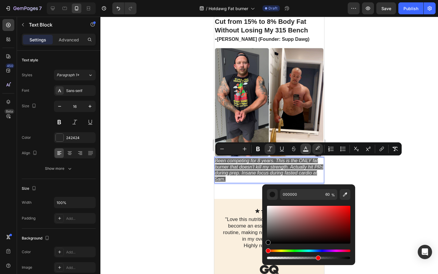
click at [303, 148] on icon "Editor contextual toolbar" at bounding box center [306, 149] width 6 height 6
click at [344, 173] on div at bounding box center [269, 145] width 338 height 257
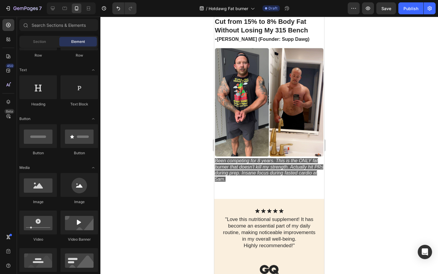
click at [174, 174] on div at bounding box center [269, 145] width 338 height 257
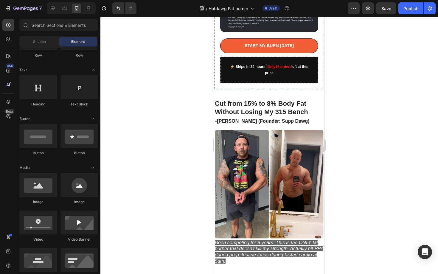
scroll to position [393, 0]
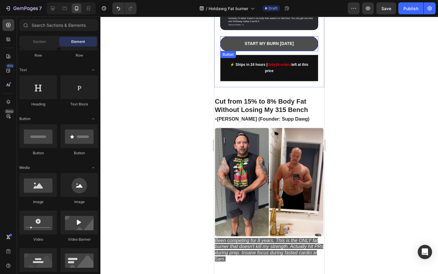
click at [233, 40] on button "START MY BURN [DATE]" at bounding box center [269, 43] width 98 height 15
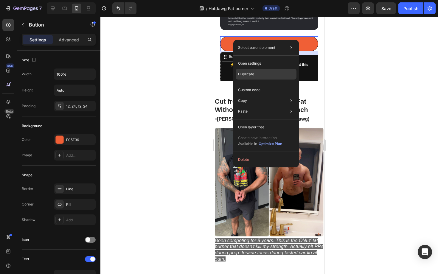
click at [238, 73] on p "Duplicate" at bounding box center [246, 74] width 16 height 5
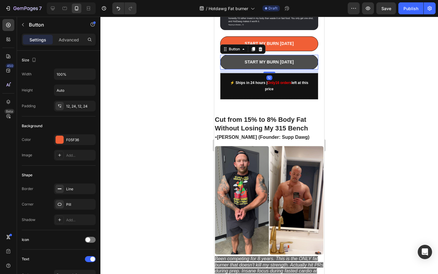
click at [222, 55] on button "START MY BURN [DATE]" at bounding box center [269, 62] width 98 height 15
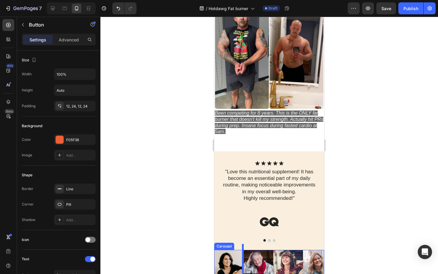
scroll to position [549, 0]
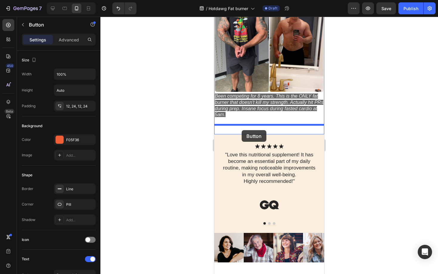
drag, startPoint x: 227, startPoint y: 55, endPoint x: 242, endPoint y: 130, distance: 76.3
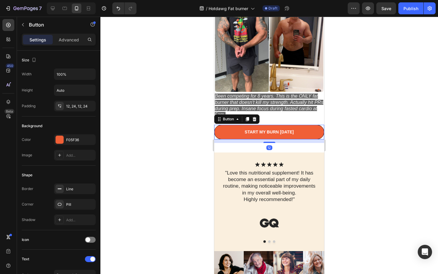
click at [199, 130] on div at bounding box center [269, 145] width 338 height 257
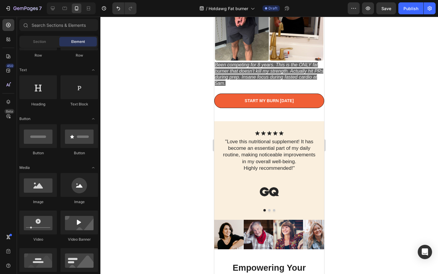
scroll to position [576, 0]
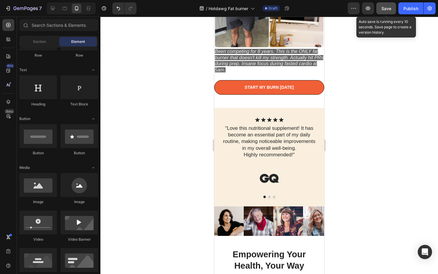
click at [387, 10] on span "Save" at bounding box center [386, 8] width 10 height 5
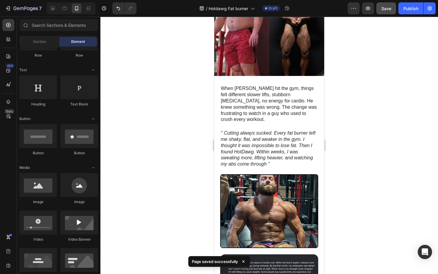
scroll to position [0, 0]
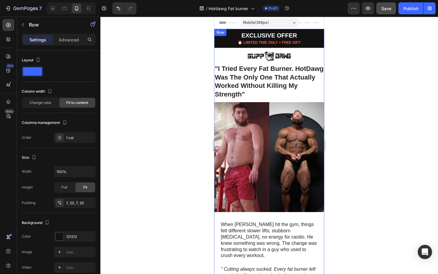
click at [228, 39] on div "EXCLUSIVE OFFER Text Block ⏰ LIMITED TIME ONLY + FREE GIFT Text Block Row" at bounding box center [269, 38] width 110 height 19
click at [55, 38] on div "Advanced" at bounding box center [69, 40] width 30 height 10
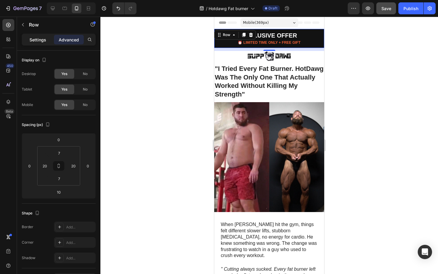
click at [37, 40] on p "Settings" at bounding box center [37, 40] width 17 height 6
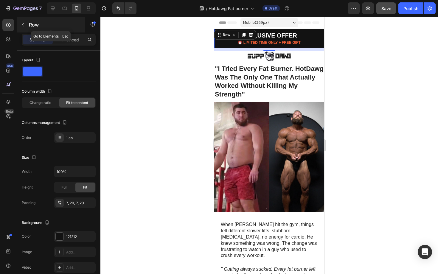
click at [24, 25] on icon "button" at bounding box center [23, 24] width 5 height 5
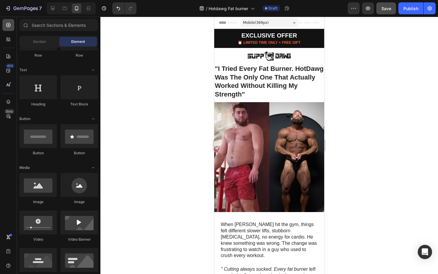
click at [10, 24] on icon at bounding box center [8, 25] width 6 height 6
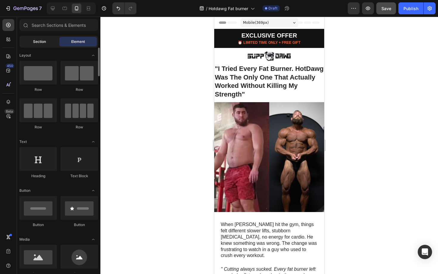
click at [40, 44] on span "Section" at bounding box center [39, 41] width 13 height 5
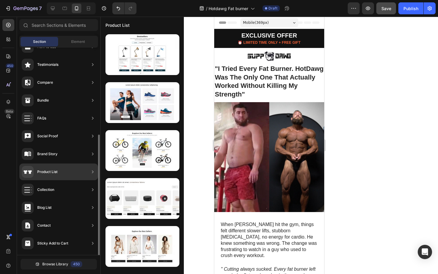
scroll to position [138, 0]
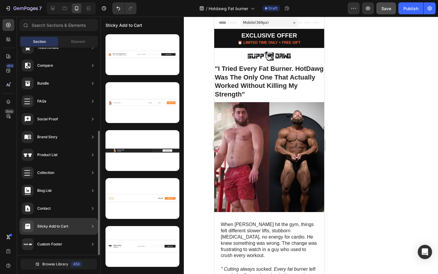
click at [47, 223] on div "Sticky Add to Cart" at bounding box center [45, 226] width 46 height 12
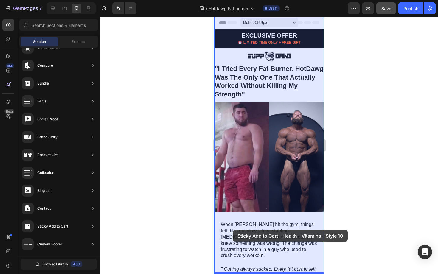
drag, startPoint x: 355, startPoint y: 166, endPoint x: 232, endPoint y: 230, distance: 138.1
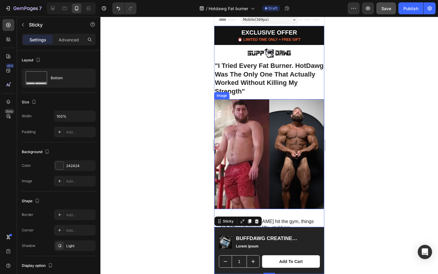
scroll to position [0, 0]
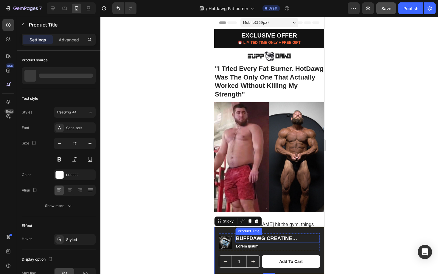
click at [270, 238] on h1 "BUFFDAWG CREATINE BIOPERINE®" at bounding box center [277, 239] width 84 height 8
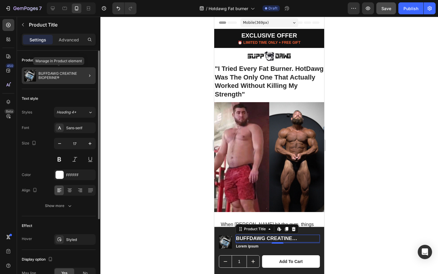
click at [55, 77] on p "BUFFDAWG CREATINE BIOPERINE®" at bounding box center [65, 76] width 55 height 8
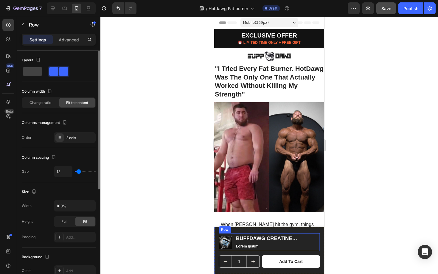
click at [234, 240] on div "Product Images BUFFDAWG CREATINE BIOPERINE® Product Title Lorem ipsum Text Bloc…" at bounding box center [269, 242] width 101 height 18
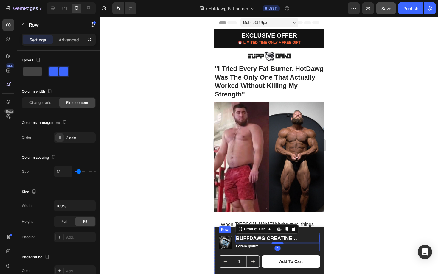
click at [233, 240] on div "Product Images BUFFDAWG CREATINE BIOPERINE® Product Title Edit content in Shopi…" at bounding box center [269, 242] width 101 height 18
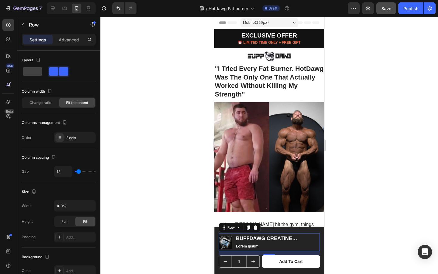
click at [163, 147] on div at bounding box center [269, 145] width 338 height 257
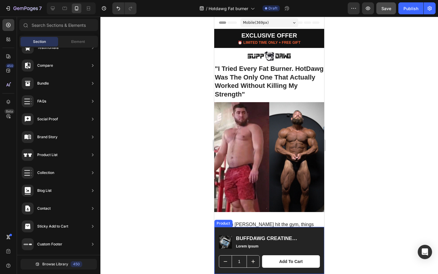
click at [236, 272] on div "Product Images BUFFDAWG CREATINE BIOPERINE® Product Title Lorem ipsum Text Bloc…" at bounding box center [269, 250] width 110 height 47
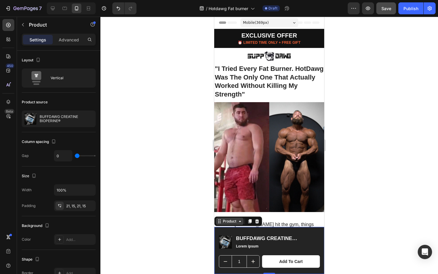
click at [240, 223] on icon at bounding box center [239, 221] width 5 height 5
click at [220, 222] on icon at bounding box center [219, 221] width 5 height 5
click at [240, 222] on icon at bounding box center [239, 221] width 5 height 5
click at [229, 239] on img at bounding box center [225, 242] width 13 height 13
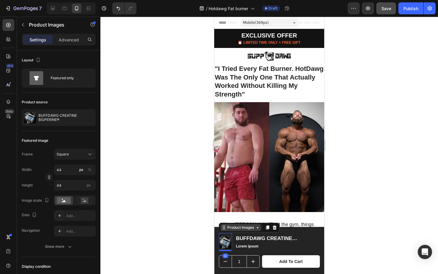
click at [259, 230] on div "Product Images" at bounding box center [240, 227] width 41 height 7
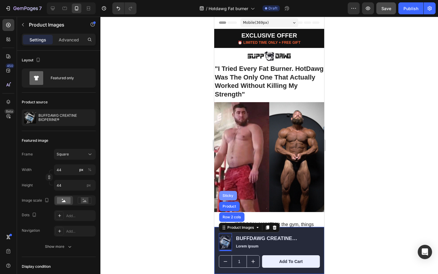
click at [227, 196] on div "Sticky" at bounding box center [227, 196] width 13 height 4
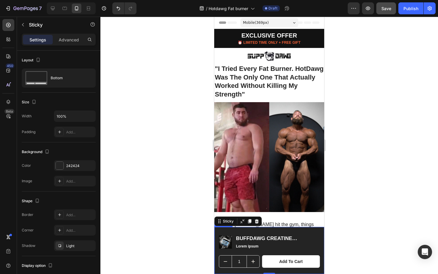
click at [232, 253] on div "Product Images BUFFDAWG CREATINE BIOPERINE® Product Title Lorem ipsum Text Bloc…" at bounding box center [269, 244] width 101 height 22
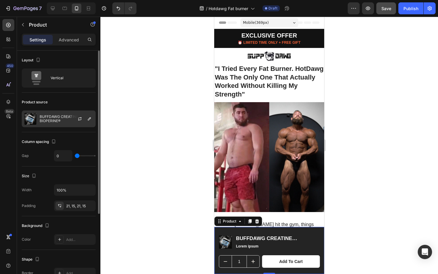
click at [53, 121] on p "BUFFDAWG CREATINE BIOPERINE®" at bounding box center [66, 119] width 53 height 8
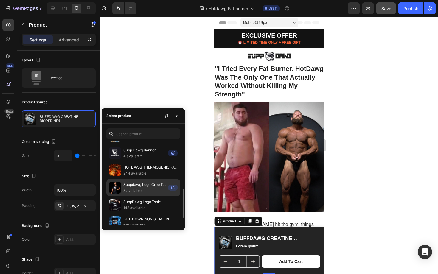
scroll to position [158, 0]
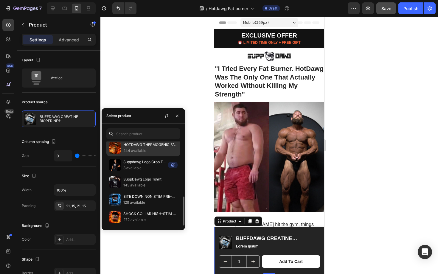
click at [137, 149] on p "244 available" at bounding box center [150, 151] width 54 height 6
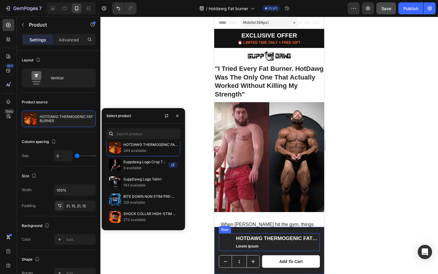
click at [244, 233] on div "HOTDAWG THERMOGENIC FAT BURNER Product Title Lorem ipsum Text Block" at bounding box center [277, 242] width 84 height 18
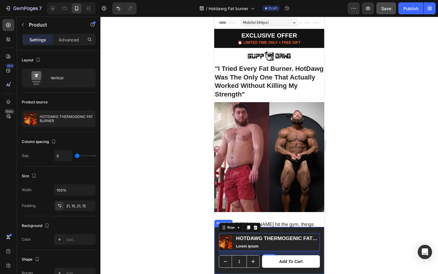
click at [215, 254] on div "Product Images HOTDAWG THERMOGENIC FAT BURNER Product Title Lorem ipsum Text Bl…" at bounding box center [269, 250] width 110 height 47
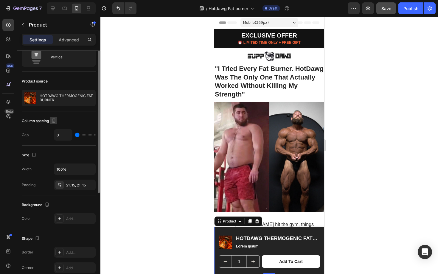
scroll to position [0, 0]
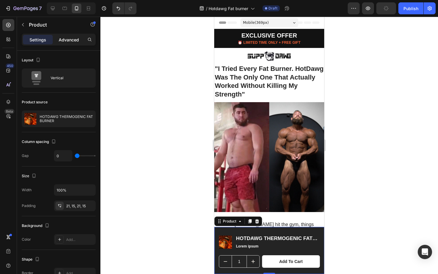
click at [62, 40] on p "Advanced" at bounding box center [69, 40] width 20 height 6
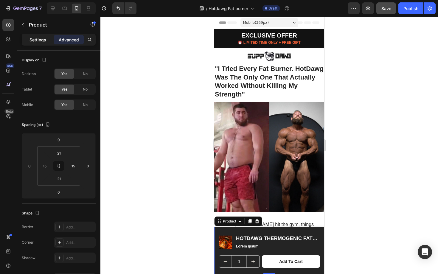
click at [38, 40] on p "Settings" at bounding box center [37, 40] width 17 height 6
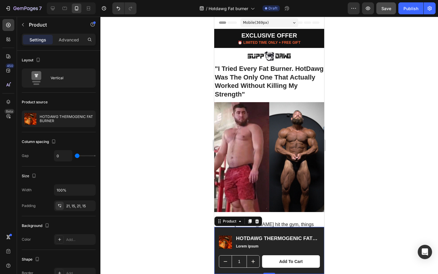
click at [215, 253] on div "Product Images HOTDAWG THERMOGENIC FAT BURNER Product Title Lorem ipsum Text Bl…" at bounding box center [269, 250] width 110 height 47
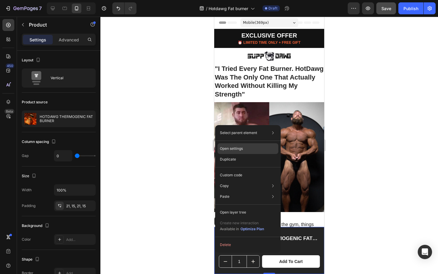
click at [239, 149] on p "Open settings" at bounding box center [231, 148] width 23 height 5
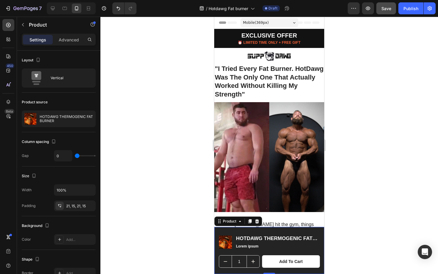
click at [230, 231] on div "Product Images HOTDAWG THERMOGENIC FAT BURNER Product Title Lorem ipsum Text Bl…" at bounding box center [269, 250] width 110 height 47
click at [262, 245] on p "Lorem ipsum" at bounding box center [277, 246] width 83 height 5
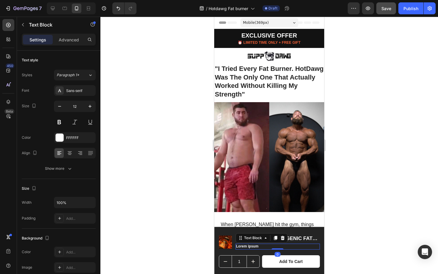
click at [262, 245] on p "Lorem ipsum" at bounding box center [277, 246] width 83 height 5
click at [344, 243] on div at bounding box center [269, 145] width 338 height 257
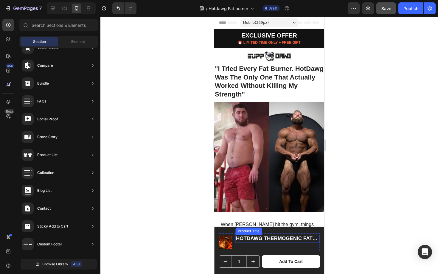
click at [291, 237] on h1 "HOTDAWG THERMOGENIC FAT BURNER" at bounding box center [277, 239] width 84 height 8
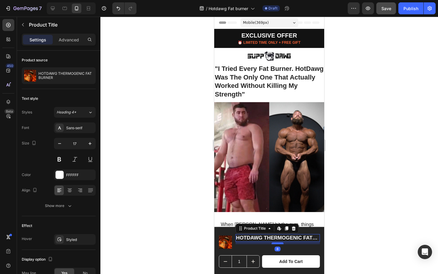
click at [278, 243] on div at bounding box center [278, 244] width 12 height 2
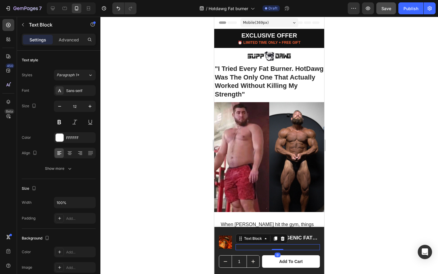
click at [250, 246] on p "Rich Text Editor. Editing area: main" at bounding box center [277, 247] width 83 height 5
click at [250, 247] on div "Rich Text Editor. Editing area: main" at bounding box center [277, 247] width 84 height 6
click at [257, 247] on p "3k Trusted supp Dawg Circle" at bounding box center [277, 247] width 83 height 5
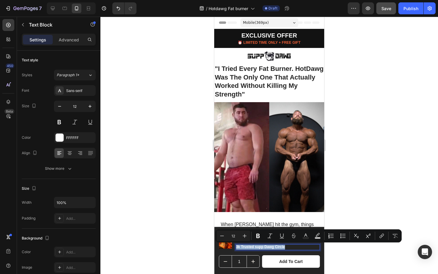
click at [257, 247] on p "3k Trusted supp Dawg Circle" at bounding box center [277, 247] width 83 height 5
click at [255, 247] on p "3k Trusted supp Dawg Circle" at bounding box center [277, 247] width 83 height 5
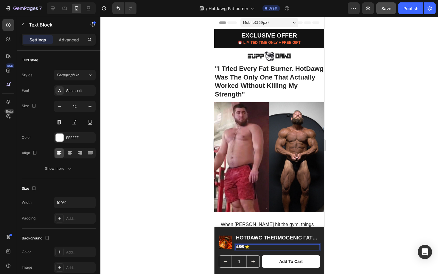
click at [190, 217] on div at bounding box center [269, 145] width 338 height 257
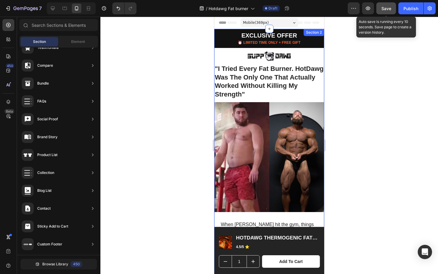
click at [383, 10] on span "Save" at bounding box center [386, 8] width 10 height 5
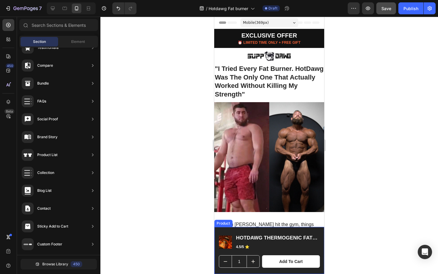
click at [269, 232] on div "Product Images HOTDAWG THERMOGENIC FAT BURNER Product Title 4.5/5 ⭐ Text Block …" at bounding box center [269, 250] width 110 height 47
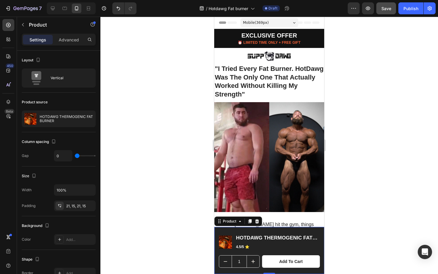
drag, startPoint x: 269, startPoint y: 274, endPoint x: 266, endPoint y: 245, distance: 28.8
click at [266, 245] on div "Product Images HOTDAWG THERMOGENIC FAT BURNER Product Title 4.5/5 ⭐ Text Block …" at bounding box center [269, 250] width 110 height 47
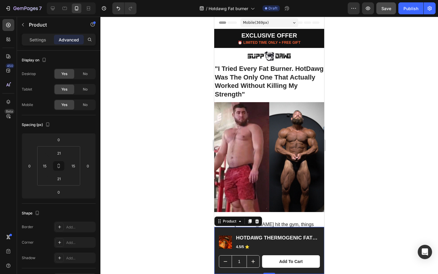
drag, startPoint x: 266, startPoint y: 274, endPoint x: 262, endPoint y: 246, distance: 27.8
click at [262, 246] on div "Product Images HOTDAWG THERMOGENIC FAT BURNER Product Title 4.5/5 ⭐ Text Block …" at bounding box center [269, 250] width 110 height 47
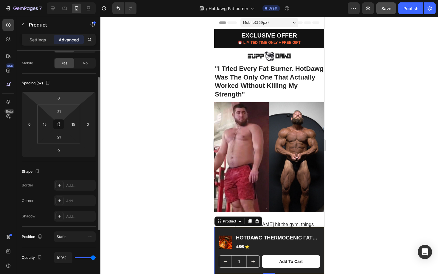
scroll to position [136, 0]
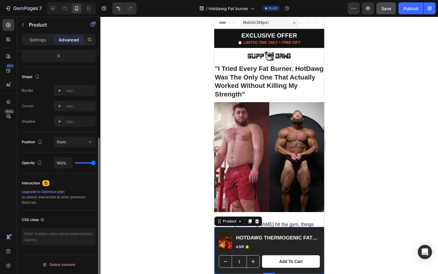
type input "92%"
type input "92"
type input "79%"
type input "79"
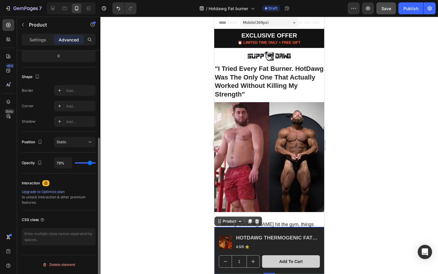
type input "67%"
type input "67"
type input "56%"
type input "56"
type input "52%"
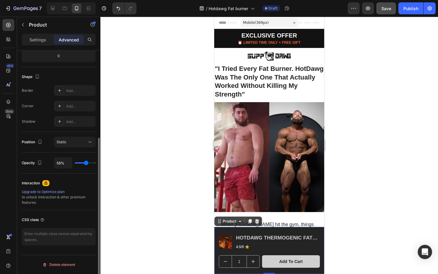
type input "52"
type input "50%"
type input "50"
type input "49%"
type input "49"
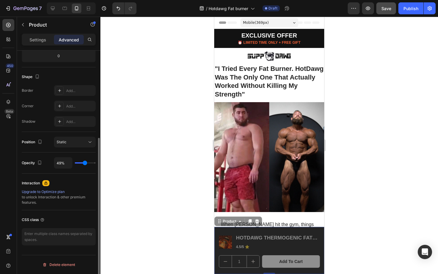
type input "48%"
type input "48"
type input "44%"
drag, startPoint x: 93, startPoint y: 163, endPoint x: 84, endPoint y: 162, distance: 8.6
type input "44"
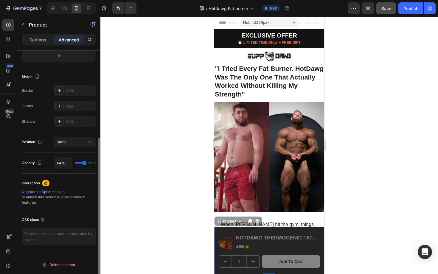
click at [84, 162] on input "range" at bounding box center [85, 162] width 21 height 1
type input "7%"
type input "7"
type input "0%"
type input "0"
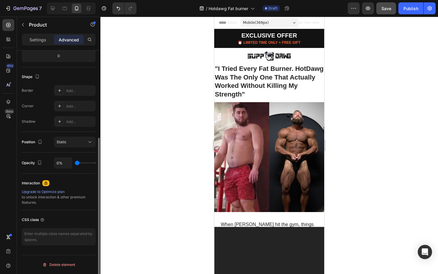
type input "1%"
type input "1"
type input "2%"
type input "2"
type input "3%"
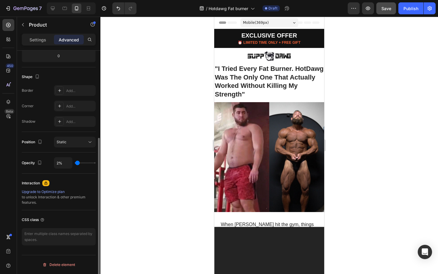
type input "3"
type input "5%"
type input "5"
type input "6%"
type input "6"
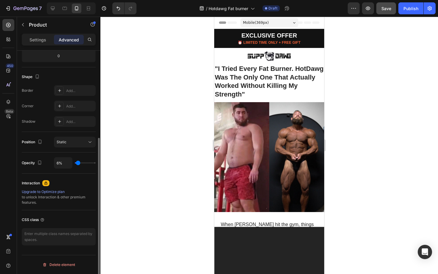
type input "7%"
type input "7"
type input "9%"
type input "9"
type input "10%"
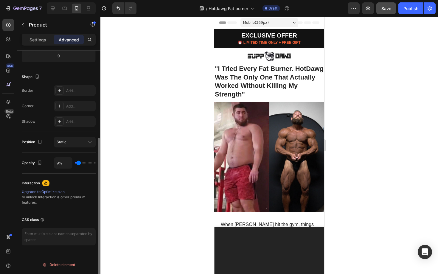
type input "10"
type input "12%"
type input "12"
type input "16%"
type input "16"
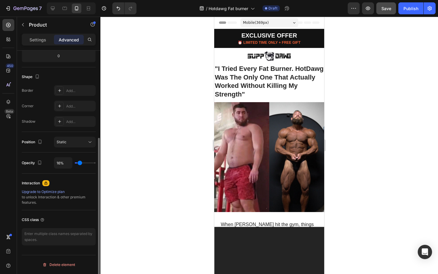
type input "18%"
type input "18"
type input "19%"
type input "19"
type input "21%"
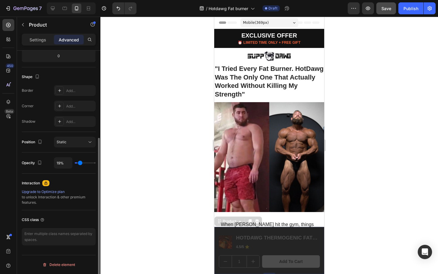
type input "21"
type input "22%"
type input "22"
type input "24%"
type input "24"
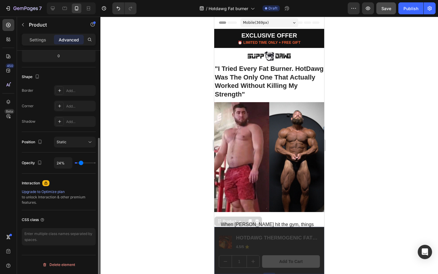
type input "25%"
type input "25"
type input "27%"
type input "27"
type input "28%"
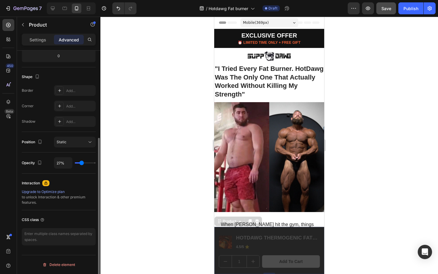
type input "28"
type input "29%"
type input "29"
type input "30%"
type input "30"
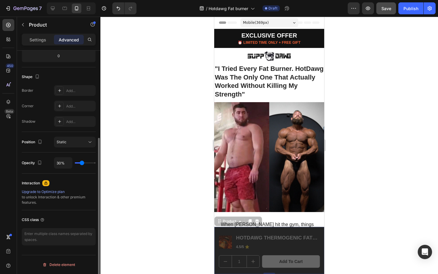
type input "34%"
type input "34"
type input "39%"
type input "39"
type input "45%"
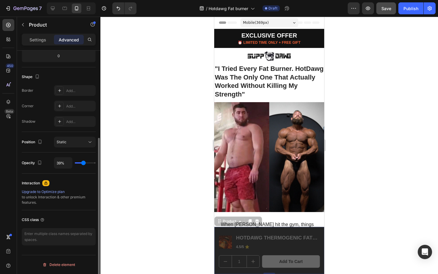
type input "45"
type input "51%"
type input "51"
type input "55%"
type input "55"
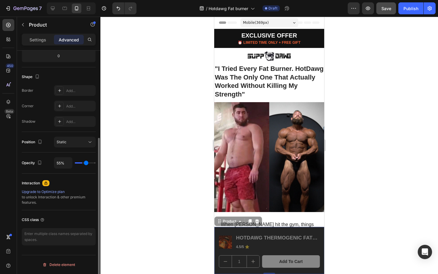
type input "60%"
type input "60"
type input "62%"
type input "62"
type input "64%"
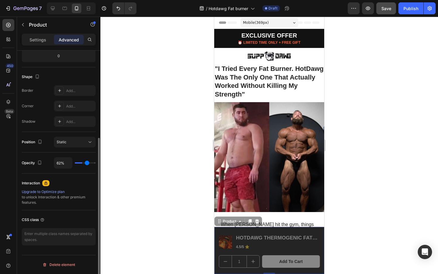
type input "64"
type input "67%"
type input "67"
type input "69%"
type input "69"
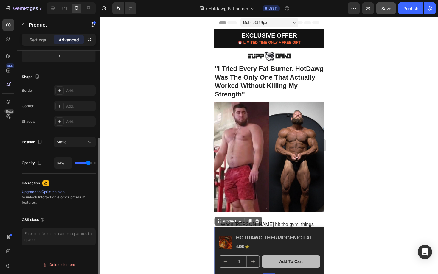
type input "81%"
type input "81"
type input "86%"
type input "86"
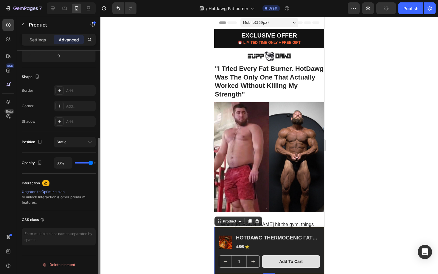
type input "87%"
type input "87"
type input "88%"
type input "88"
type input "89%"
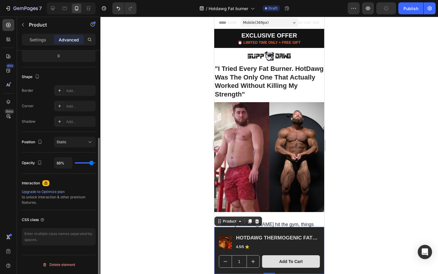
type input "89"
type input "90%"
type input "90"
type input "94%"
type input "94"
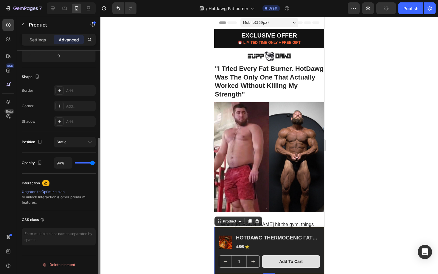
type input "100%"
type input "100"
type input "94%"
type input "94"
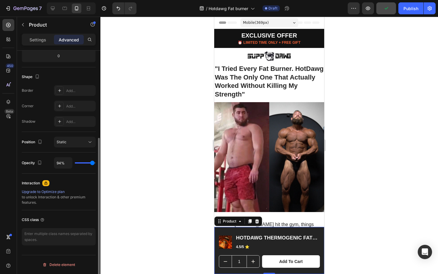
type input "93%"
type input "93"
type input "92%"
type input "92"
type input "91%"
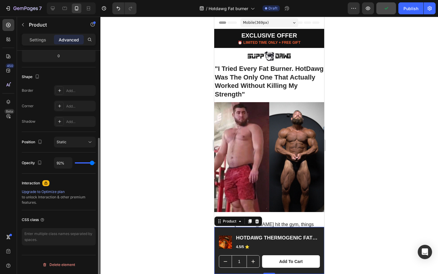
type input "91"
type input "89%"
type input "89"
type input "88%"
type input "88"
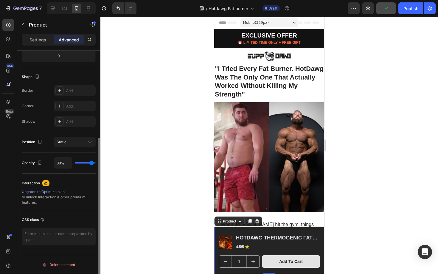
type input "86%"
type input "86"
type input "85%"
type input "85"
type input "83%"
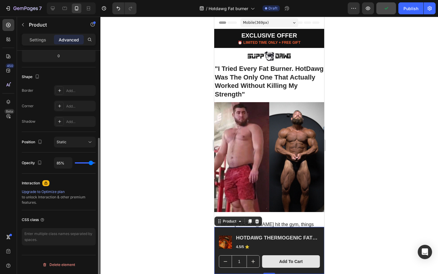
type input "83"
type input "82%"
type input "82"
type input "81%"
type input "81"
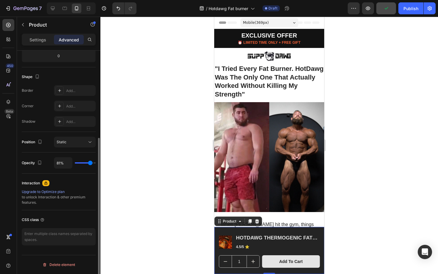
type input "79%"
type input "79"
type input "77%"
type input "77"
type input "76%"
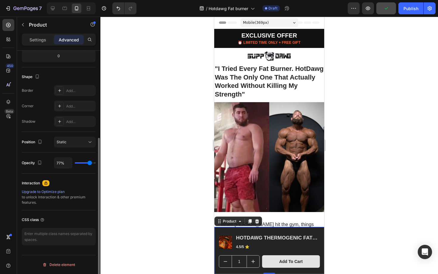
type input "76"
type input "75%"
type input "75"
type input "73%"
type input "73"
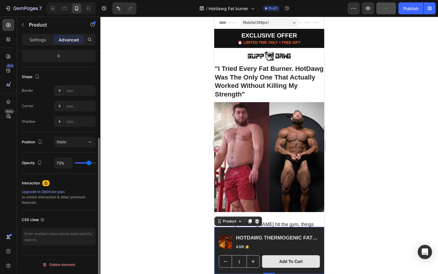
type input "72%"
type input "72"
type input "69%"
type input "69"
type input "68%"
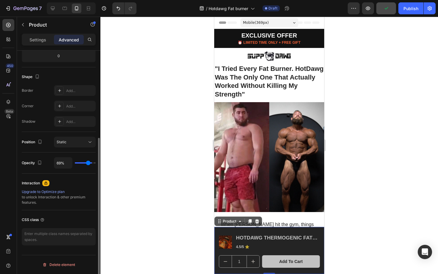
type input "68"
type input "71%"
type input "71"
type input "72%"
type input "72"
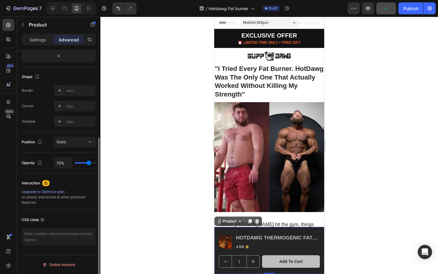
type input "73%"
type input "73"
type input "74%"
type input "74"
type input "75%"
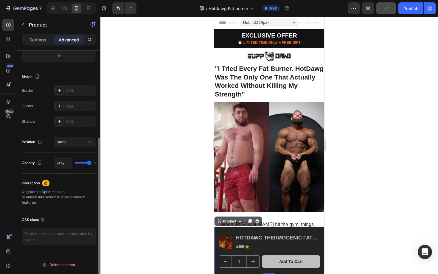
type input "75"
type input "76%"
type input "76"
type input "77%"
type input "77"
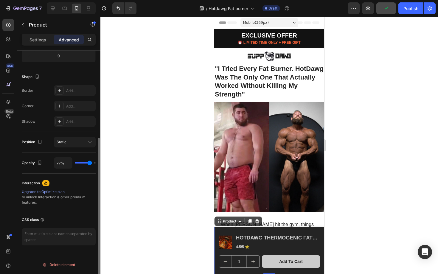
type input "78%"
type input "78"
type input "79%"
drag, startPoint x: 84, startPoint y: 162, endPoint x: 90, endPoint y: 162, distance: 5.7
type input "79"
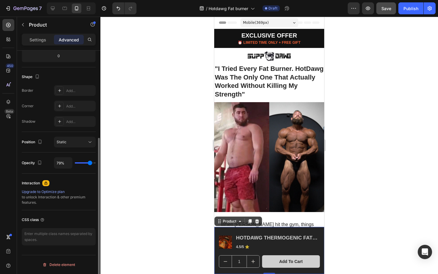
click at [90, 162] on input "range" at bounding box center [85, 162] width 21 height 1
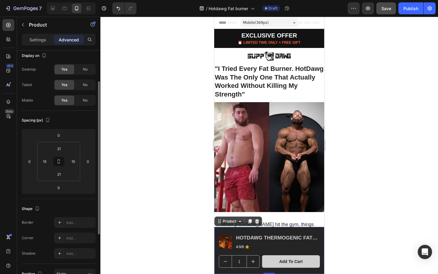
scroll to position [0, 0]
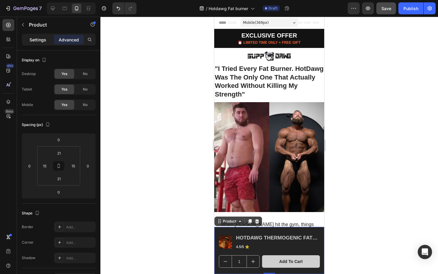
click at [36, 41] on p "Settings" at bounding box center [37, 40] width 17 height 6
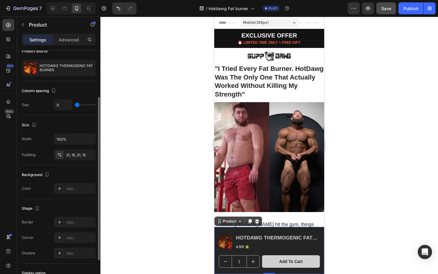
scroll to position [49, 0]
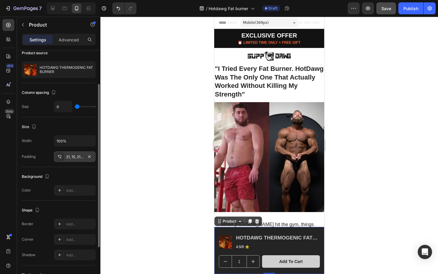
click at [64, 158] on div "21, 15, 21, 15" at bounding box center [75, 156] width 42 height 11
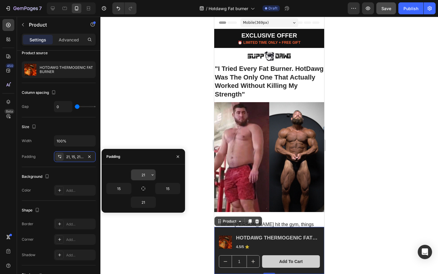
click at [148, 175] on input "21" at bounding box center [143, 175] width 24 height 11
type input "18"
click at [147, 204] on input "21" at bounding box center [143, 202] width 24 height 11
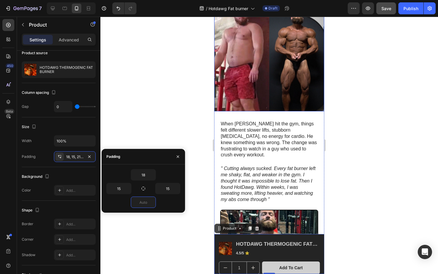
scroll to position [0, 0]
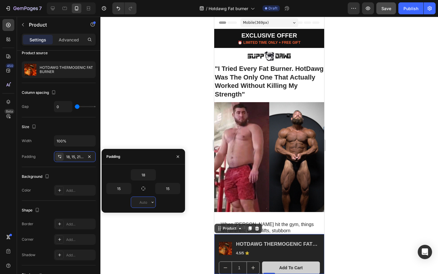
type input "2"
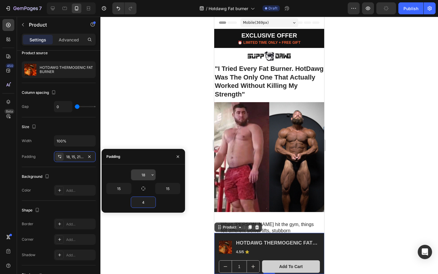
type input "4"
click at [149, 176] on input "18" at bounding box center [143, 175] width 24 height 11
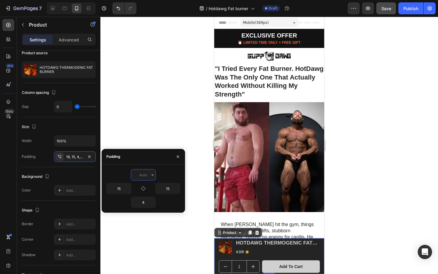
type input "4"
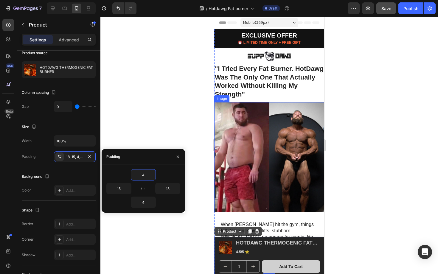
click at [363, 201] on div at bounding box center [269, 145] width 338 height 257
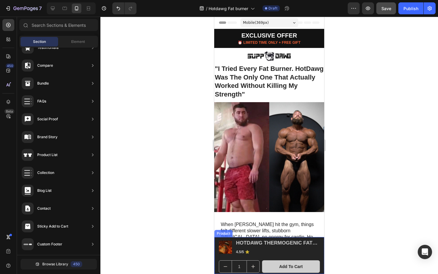
click at [217, 259] on div "Product Images HOTDAWG THERMOGENIC FAT BURNER Product Title 4.5/5 ⭐ Text Block …" at bounding box center [269, 255] width 110 height 37
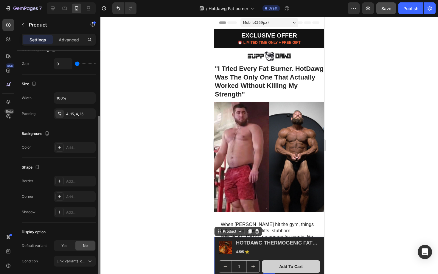
scroll to position [94, 0]
click at [58, 143] on div at bounding box center [59, 146] width 8 height 8
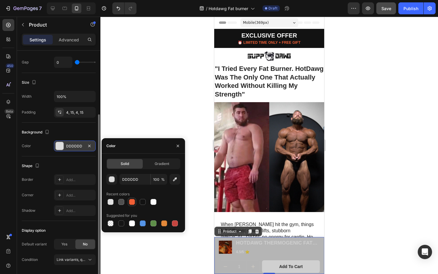
click at [132, 203] on div at bounding box center [132, 202] width 6 height 6
type input "F05F36"
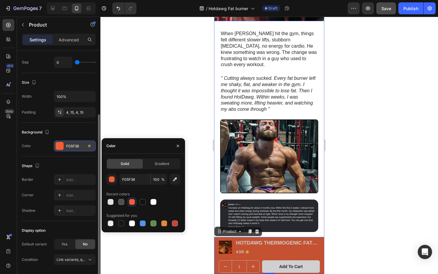
scroll to position [197, 0]
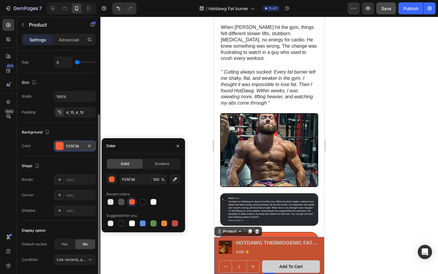
click at [195, 136] on div at bounding box center [269, 145] width 338 height 257
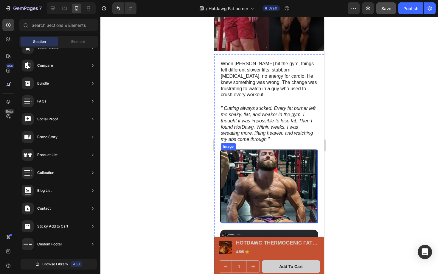
scroll to position [0, 0]
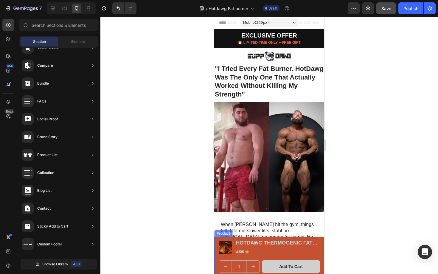
click at [215, 259] on div "Product Images HOTDAWG THERMOGENIC FAT BURNER Product Title 4.5/5 ⭐ Text Block …" at bounding box center [269, 255] width 110 height 37
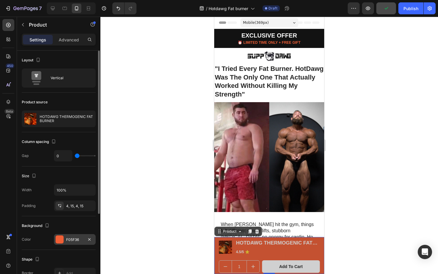
click at [65, 240] on div "F05F36" at bounding box center [75, 239] width 42 height 11
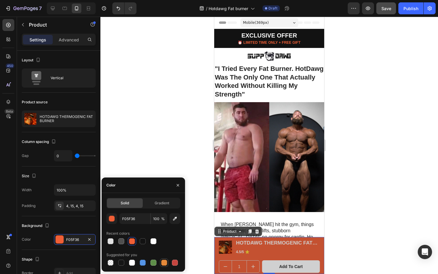
click at [163, 262] on div at bounding box center [164, 263] width 6 height 6
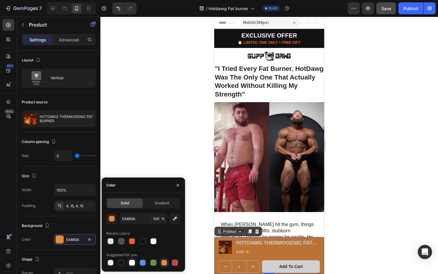
click at [131, 261] on div at bounding box center [132, 263] width 6 height 6
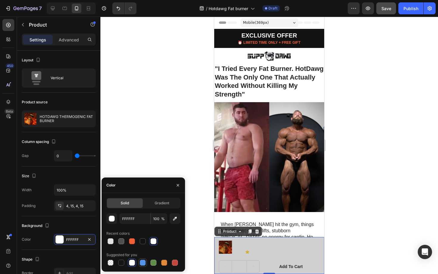
click at [144, 262] on div at bounding box center [143, 263] width 6 height 6
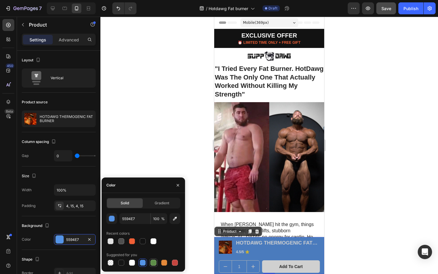
click at [154, 263] on div at bounding box center [153, 263] width 6 height 6
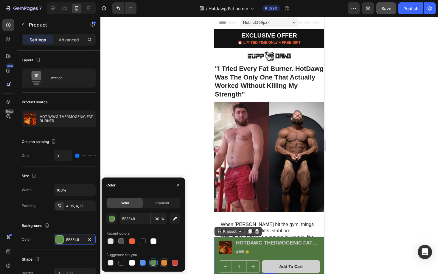
click at [166, 263] on div at bounding box center [164, 263] width 6 height 6
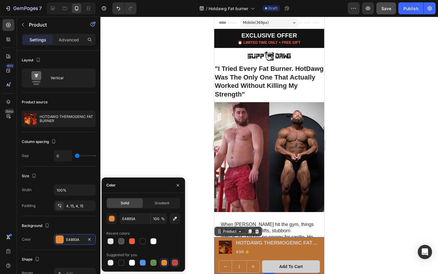
click at [176, 262] on div at bounding box center [175, 263] width 6 height 6
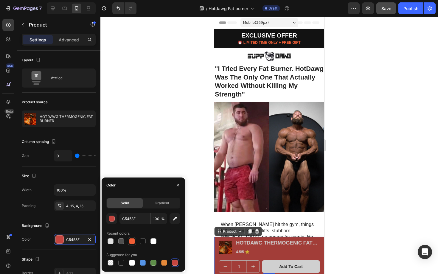
click at [133, 241] on div at bounding box center [132, 241] width 6 height 6
type input "F05F36"
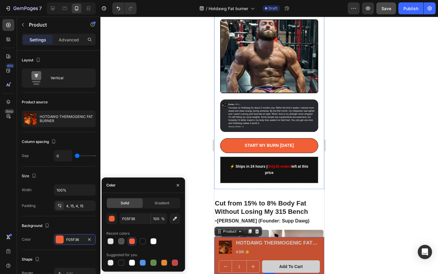
scroll to position [290, 0]
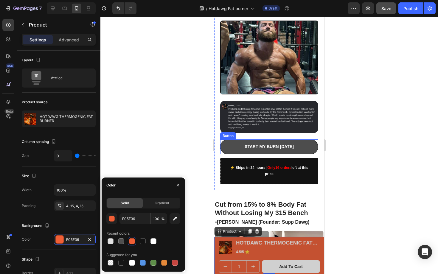
click at [233, 139] on button "START MY BURN [DATE]" at bounding box center [269, 146] width 98 height 15
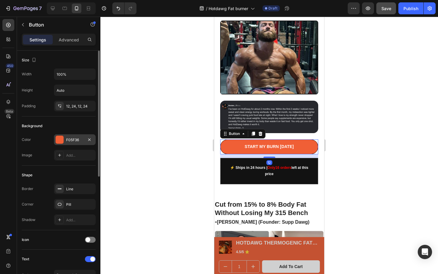
click at [76, 138] on div "F05F36" at bounding box center [74, 139] width 17 height 5
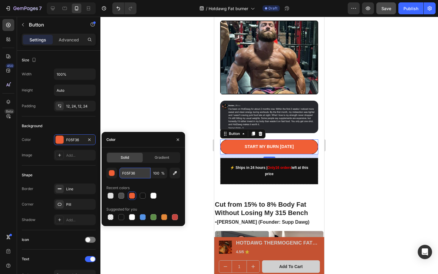
click at [138, 173] on input "F05F36" at bounding box center [134, 173] width 31 height 11
click at [201, 196] on div at bounding box center [269, 145] width 338 height 257
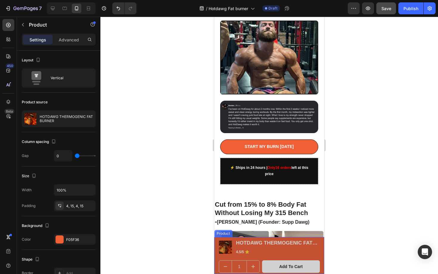
click at [218, 258] on div "Product Images HOTDAWG THERMOGENIC FAT BURNER Product Title 4.5/5 ⭐ Text Block …" at bounding box center [269, 255] width 110 height 37
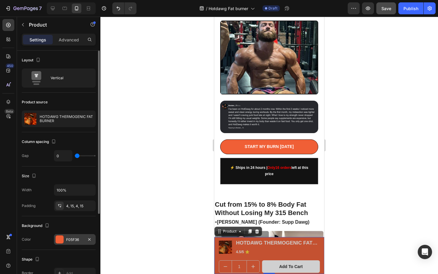
click at [72, 238] on div "F05F36" at bounding box center [74, 239] width 17 height 5
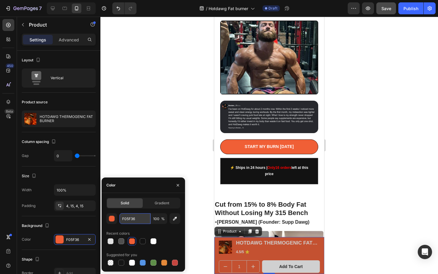
click at [139, 218] on input "F05F36" at bounding box center [134, 218] width 31 height 11
paste input "F05F36"
type input "F05F36"
click at [168, 239] on div at bounding box center [143, 241] width 74 height 8
click at [195, 215] on div at bounding box center [269, 145] width 338 height 257
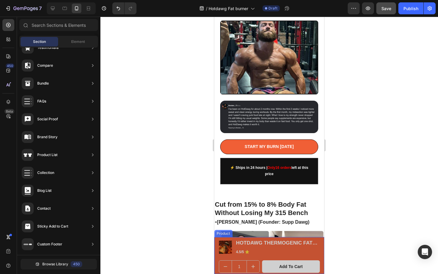
click at [217, 263] on div "Product Images HOTDAWG THERMOGENIC FAT BURNER Product Title 4.5/5 ⭐ Text Block …" at bounding box center [269, 255] width 110 height 37
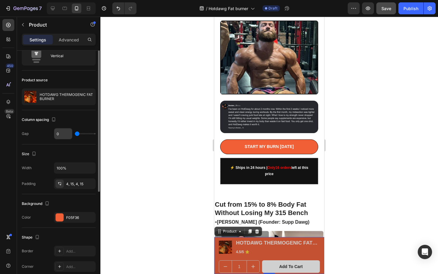
scroll to position [0, 0]
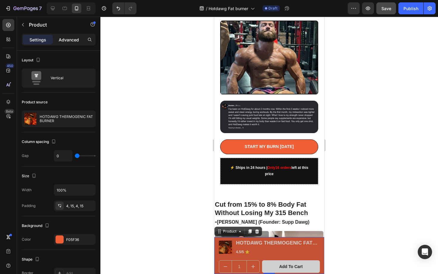
click at [65, 41] on p "Advanced" at bounding box center [69, 40] width 20 height 6
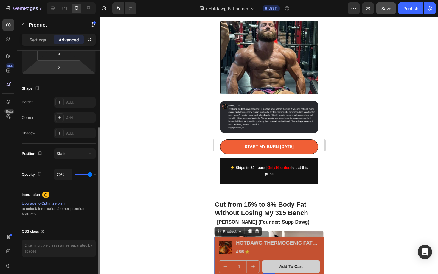
scroll to position [125, 0]
type input "73%"
type input "73"
type input "80%"
type input "80"
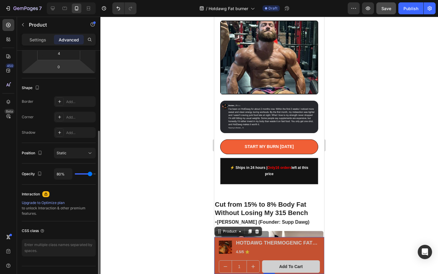
type input "100%"
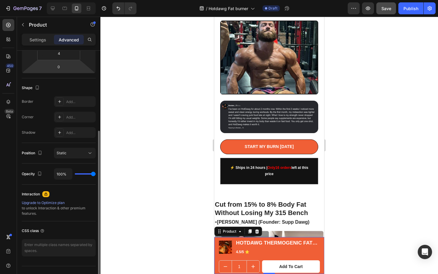
drag, startPoint x: 89, startPoint y: 175, endPoint x: 108, endPoint y: 176, distance: 19.7
type input "100"
click at [96, 175] on input "range" at bounding box center [85, 173] width 21 height 1
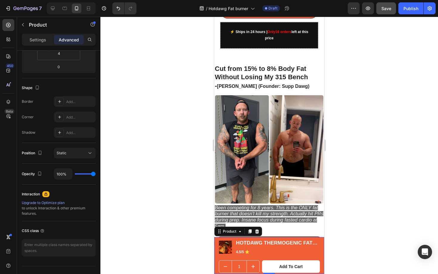
scroll to position [0, 0]
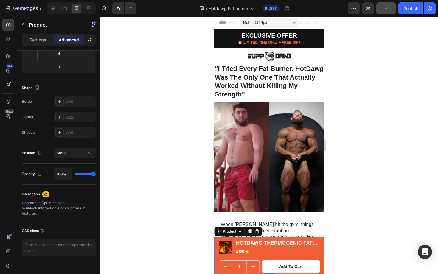
click at [215, 257] on div "Product Images HOTDAWG THERMOGENIC FAT BURNER Product Title 4.5/5 ⭐ Text Block …" at bounding box center [269, 255] width 110 height 37
click at [22, 25] on icon "button" at bounding box center [23, 24] width 5 height 5
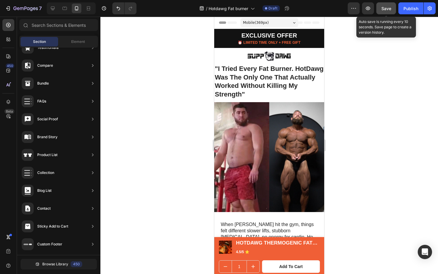
click at [391, 13] on button "Save" at bounding box center [386, 8] width 20 height 12
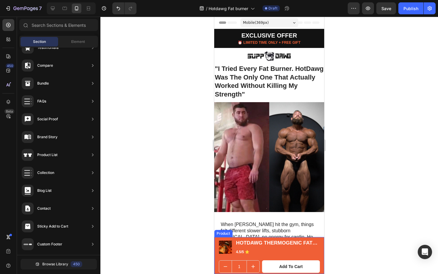
click at [216, 256] on div "Product Images HOTDAWG THERMOGENIC FAT BURNER Product Title 4.5/5 ⭐ Text Block …" at bounding box center [269, 255] width 110 height 37
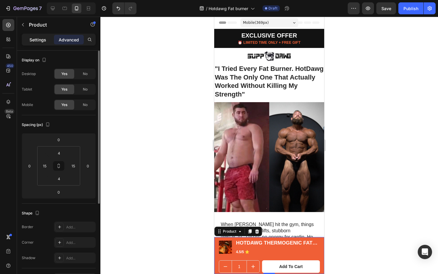
click at [33, 38] on p "Settings" at bounding box center [37, 40] width 17 height 6
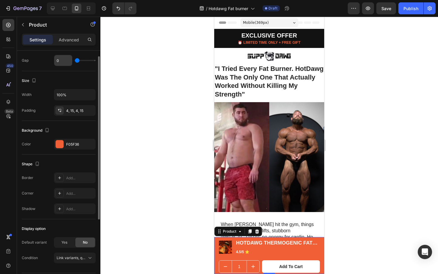
scroll to position [113, 0]
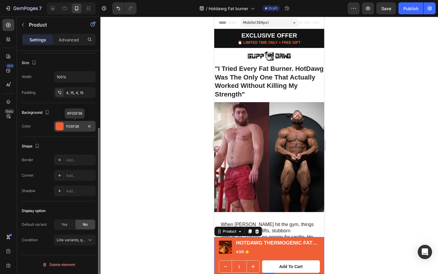
click at [62, 122] on div at bounding box center [59, 126] width 8 height 8
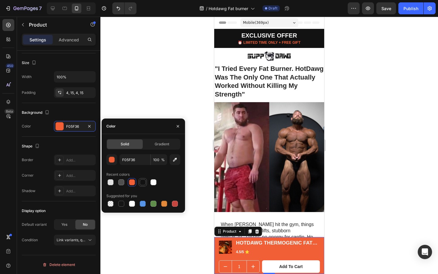
click at [141, 182] on div at bounding box center [143, 182] width 6 height 6
type input "121212"
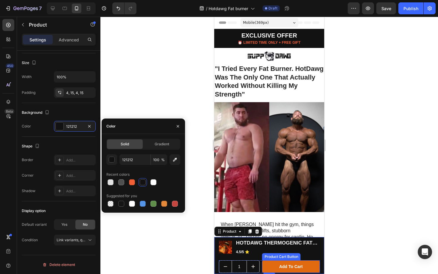
click at [270, 267] on button "Add to cart" at bounding box center [291, 266] width 58 height 13
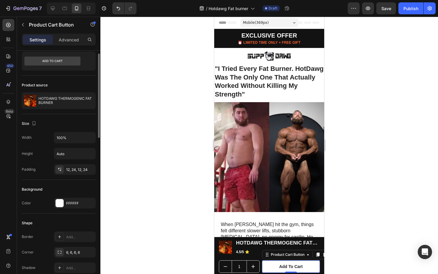
scroll to position [18, 0]
click at [59, 204] on div at bounding box center [60, 203] width 8 height 8
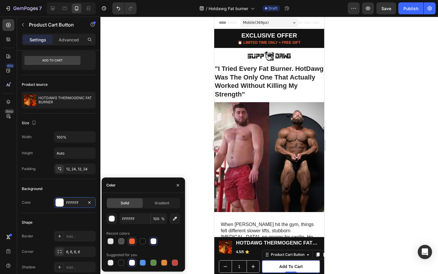
click at [132, 241] on div at bounding box center [132, 241] width 6 height 6
type input "F05F36"
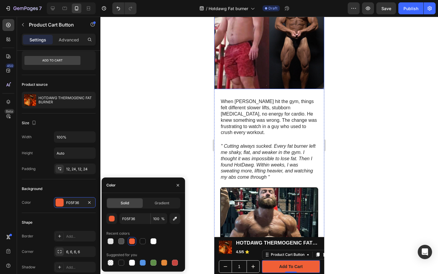
scroll to position [125, 0]
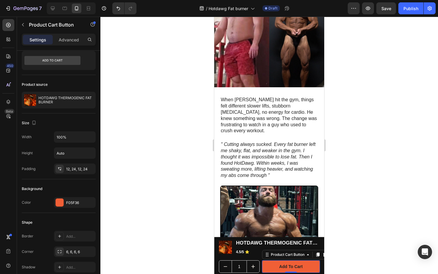
click at [369, 191] on div at bounding box center [269, 145] width 338 height 257
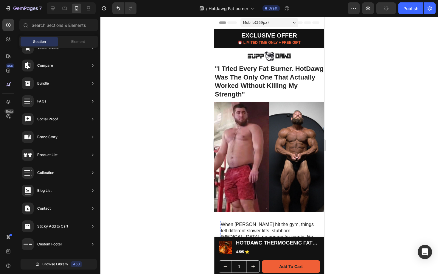
scroll to position [13, 0]
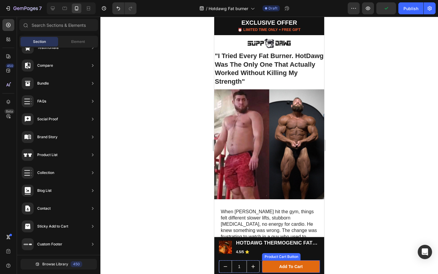
click at [270, 265] on button "Add to cart" at bounding box center [291, 266] width 58 height 13
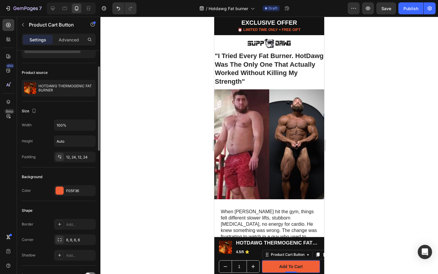
scroll to position [40, 0]
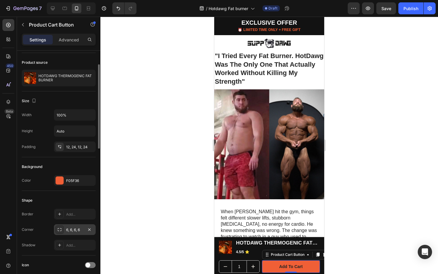
click at [69, 231] on div "6, 6, 6, 6" at bounding box center [74, 229] width 17 height 5
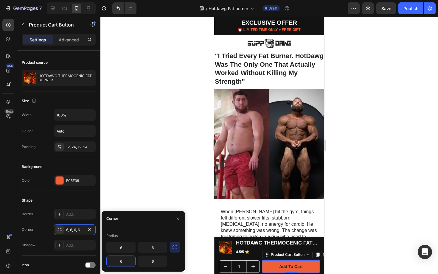
click at [128, 263] on input "6" at bounding box center [121, 261] width 29 height 11
click at [127, 249] on input "6" at bounding box center [121, 247] width 29 height 11
type input "5"
click at [129, 261] on input "text" at bounding box center [121, 261] width 29 height 11
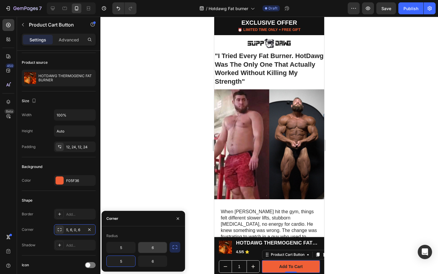
type input "5"
click at [157, 250] on input "6" at bounding box center [152, 247] width 29 height 11
type input "5"
click at [161, 263] on input "6" at bounding box center [152, 261] width 29 height 11
type input "5"
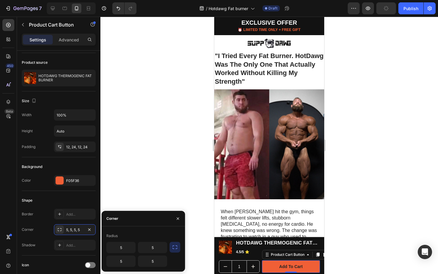
click at [158, 223] on div "Corner" at bounding box center [143, 218] width 83 height 15
click at [191, 237] on div at bounding box center [269, 145] width 338 height 257
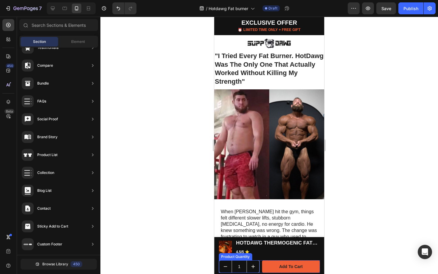
click at [234, 268] on input "1" at bounding box center [239, 267] width 15 height 12
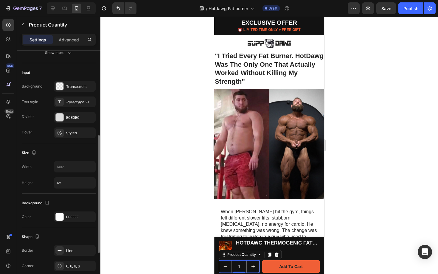
scroll to position [164, 0]
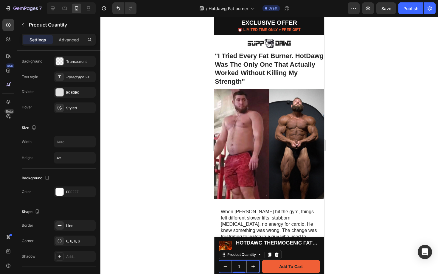
click at [138, 215] on div at bounding box center [269, 145] width 338 height 257
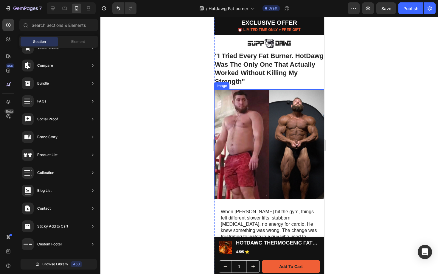
scroll to position [0, 0]
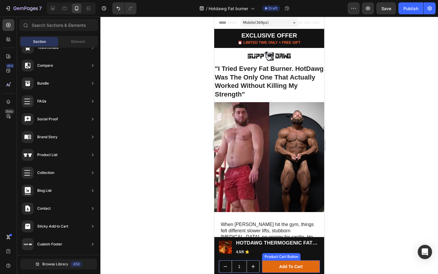
click at [269, 268] on button "Add to cart" at bounding box center [291, 266] width 58 height 13
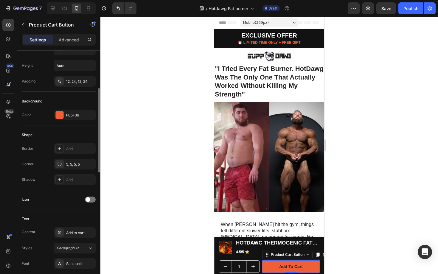
scroll to position [107, 0]
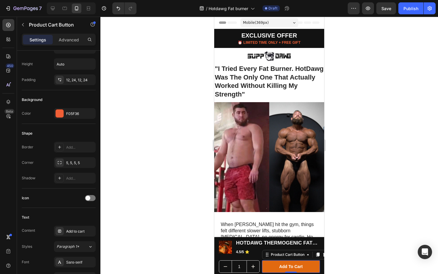
click at [275, 266] on button "Add to cart" at bounding box center [291, 266] width 58 height 13
click at [285, 266] on div "Add to cart" at bounding box center [291, 266] width 24 height 5
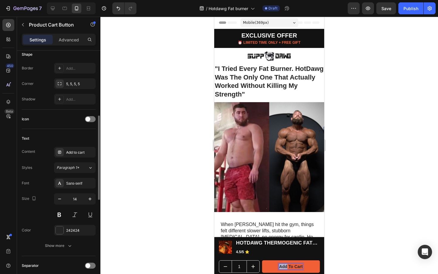
scroll to position [186, 0]
click at [61, 230] on div at bounding box center [60, 230] width 8 height 8
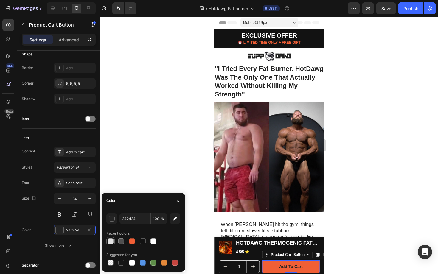
click at [112, 241] on div at bounding box center [111, 241] width 6 height 6
type input "E2E2E2"
click at [191, 168] on div at bounding box center [269, 145] width 338 height 257
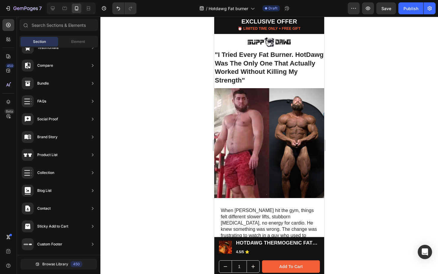
scroll to position [0, 0]
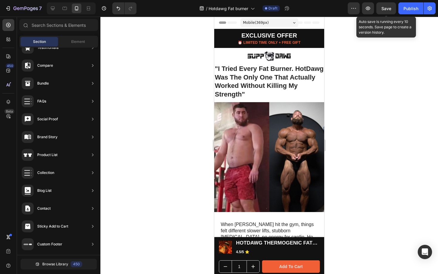
click at [384, 11] on div "Save" at bounding box center [386, 8] width 10 height 6
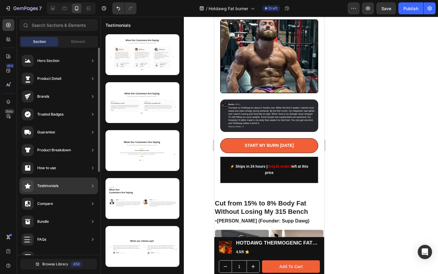
click at [52, 60] on div "Hero Section" at bounding box center [48, 61] width 22 height 6
click at [90, 61] on icon at bounding box center [93, 61] width 6 height 6
click at [65, 70] on div "Hero Section" at bounding box center [58, 78] width 79 height 17
click at [41, 63] on div "Hero Section" at bounding box center [48, 61] width 22 height 6
click at [45, 77] on div "Product Detail" at bounding box center [49, 79] width 24 height 6
